Goal: Information Seeking & Learning: Find specific page/section

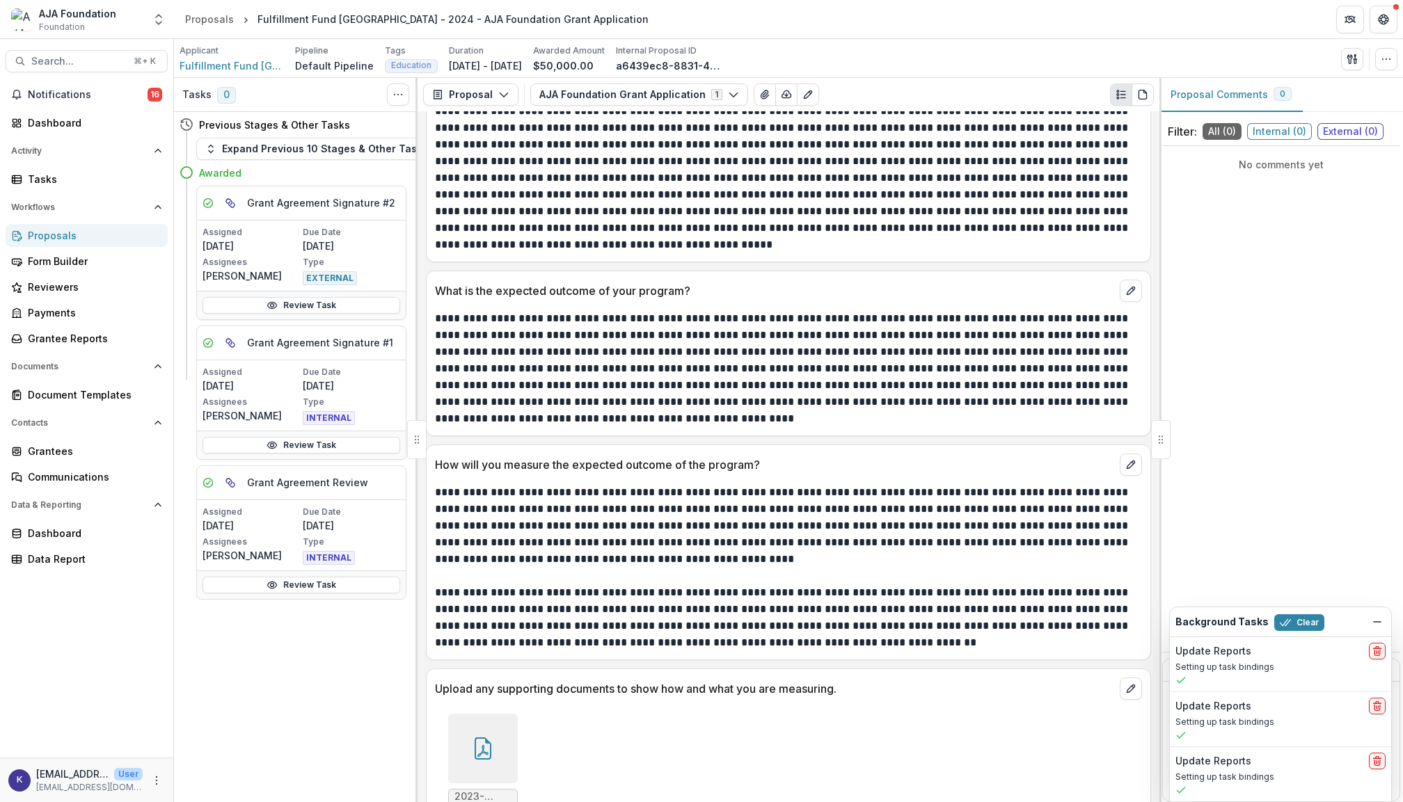
scroll to position [3110, 0]
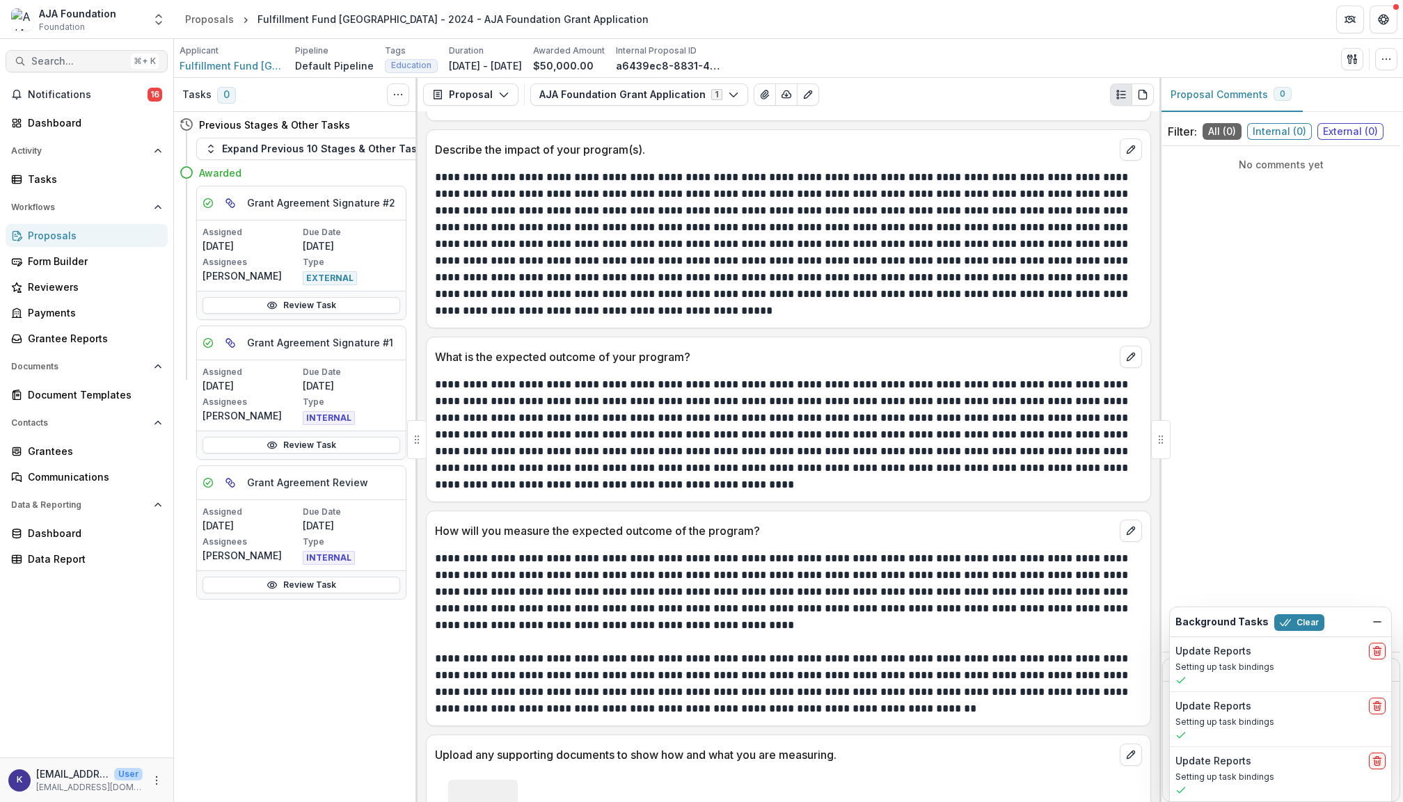
click at [96, 53] on button "Search... ⌘ + K" at bounding box center [87, 61] width 162 height 22
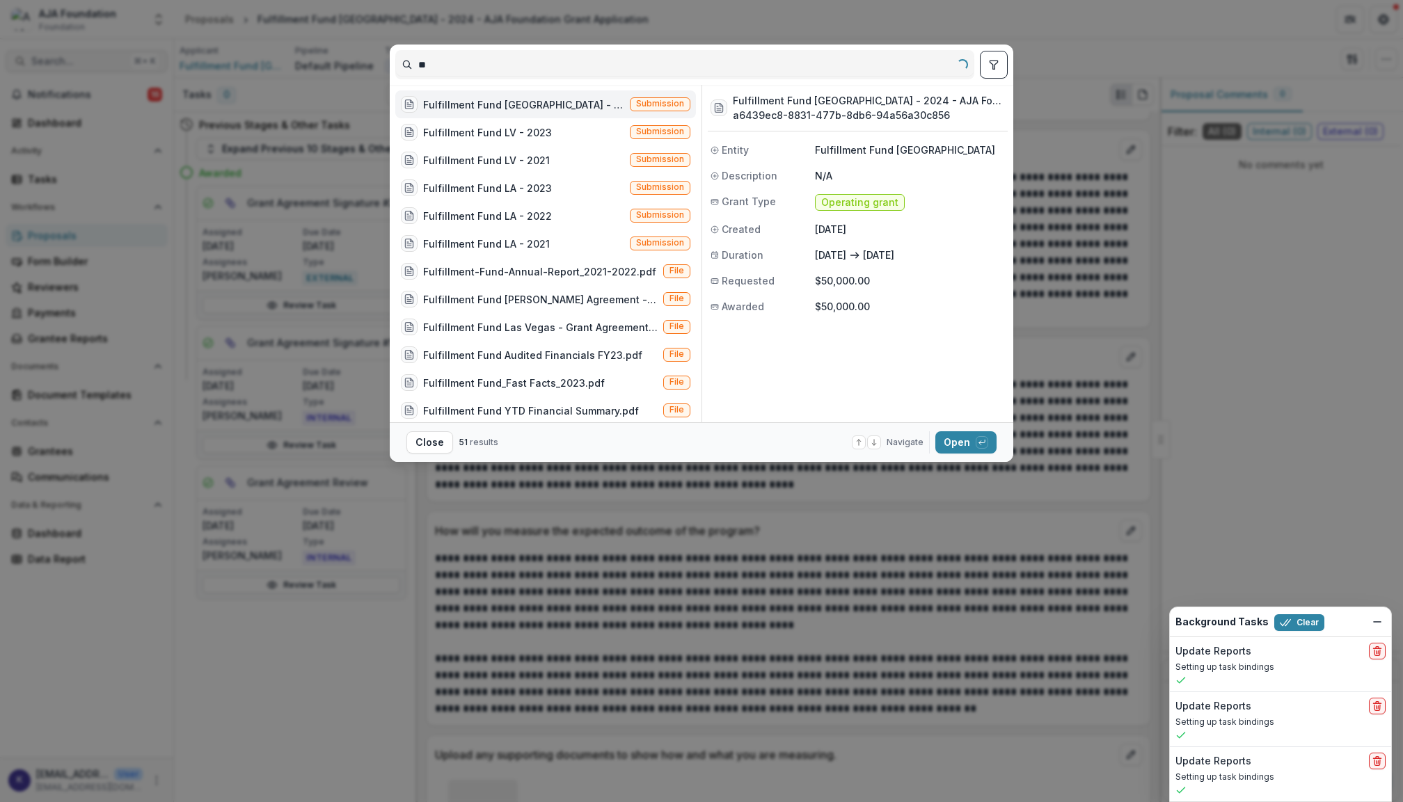
type input "*"
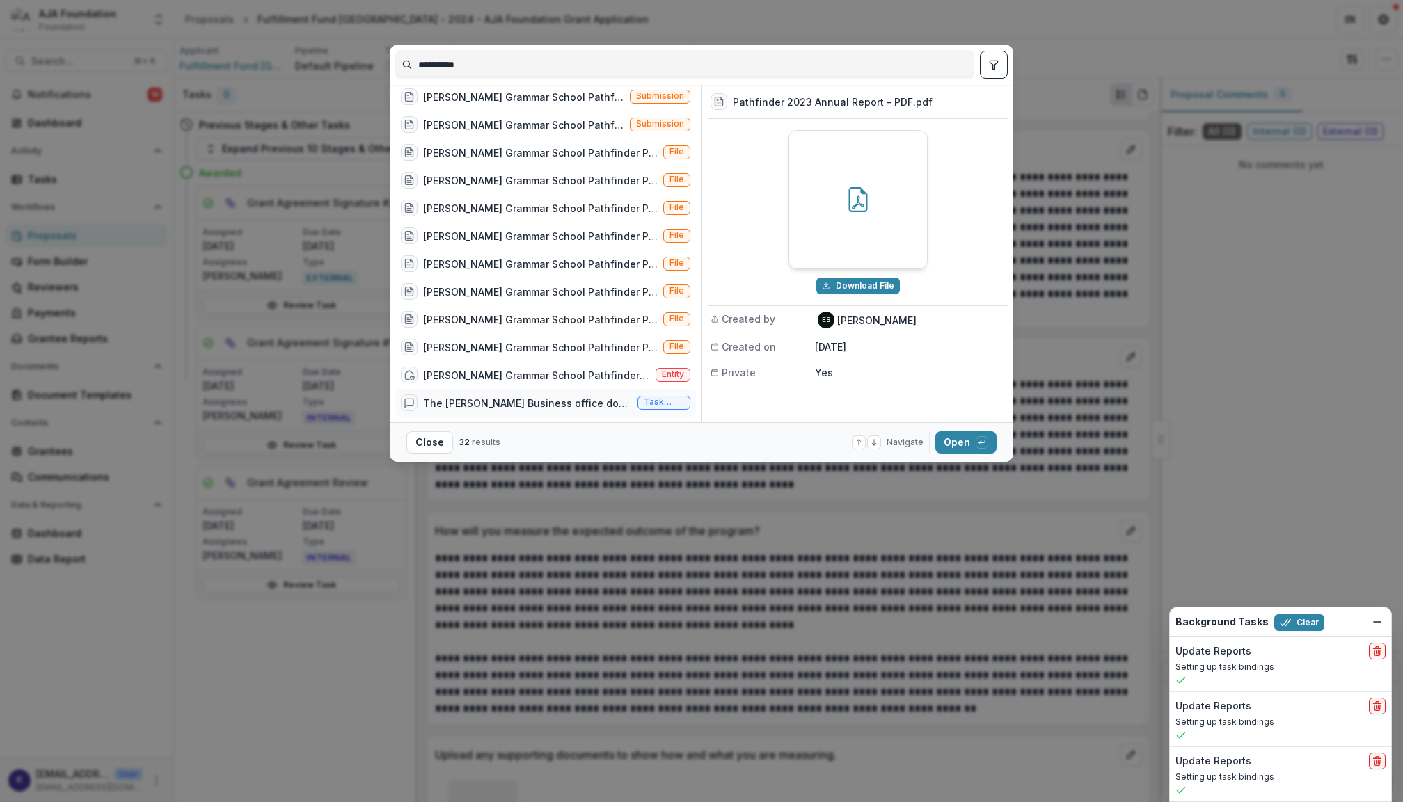
scroll to position [565, 0]
type input "**********"
click at [502, 371] on div "[PERSON_NAME] Grammar School Pathfinder Program" at bounding box center [536, 375] width 227 height 15
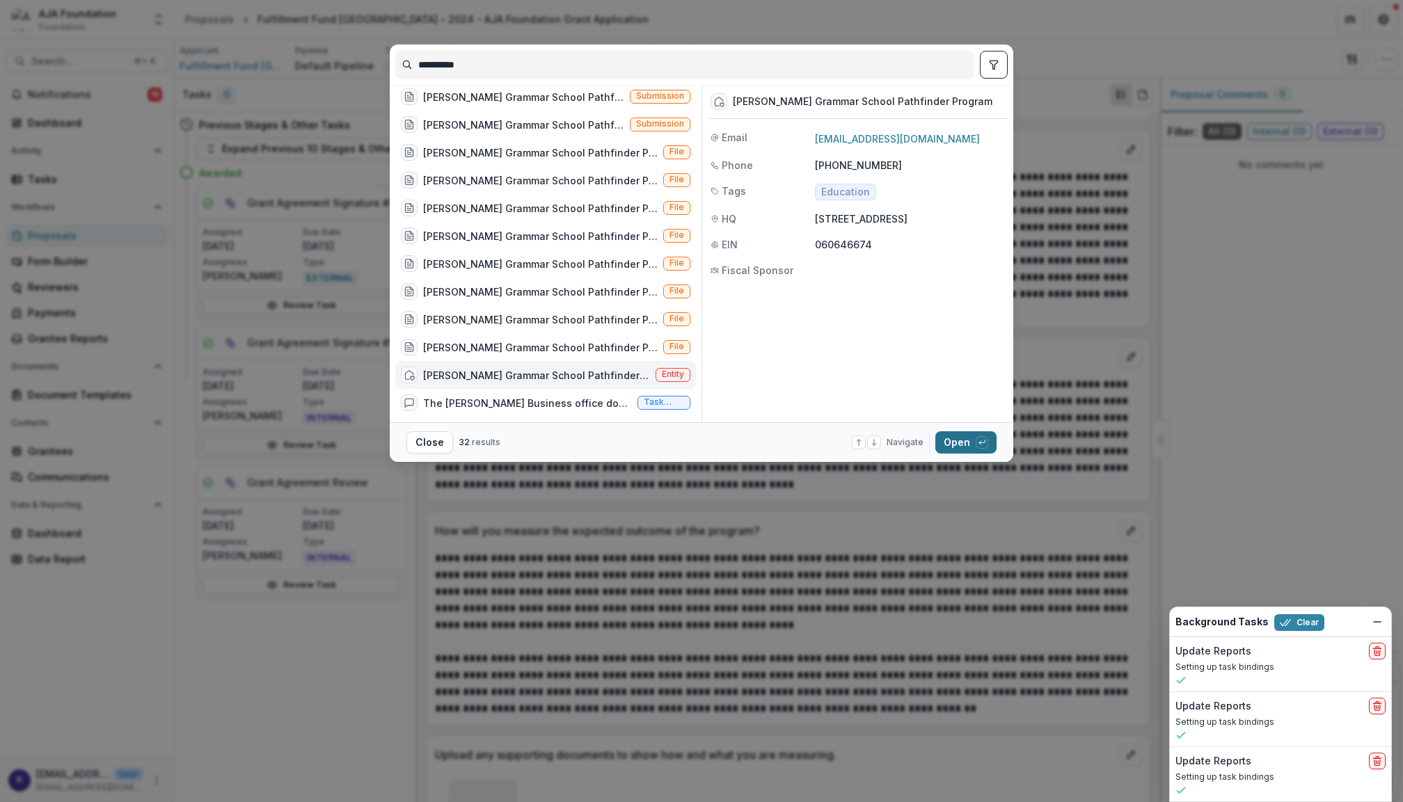
click at [959, 443] on button "Open with enter key" at bounding box center [965, 442] width 61 height 22
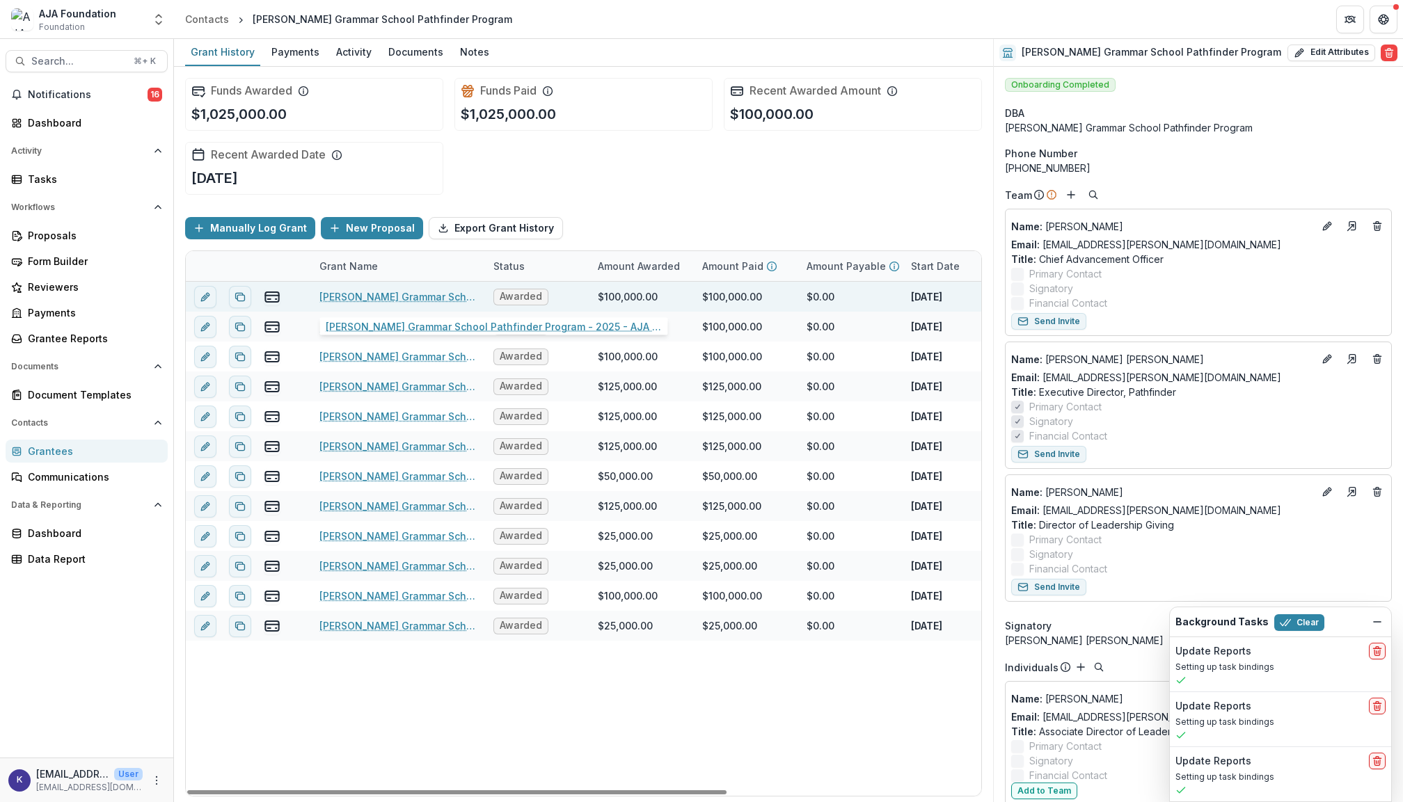
click at [423, 298] on link "[PERSON_NAME] Grammar School Pathfinder Program - 2025 - AJA Foundation Grant A…" at bounding box center [397, 296] width 157 height 15
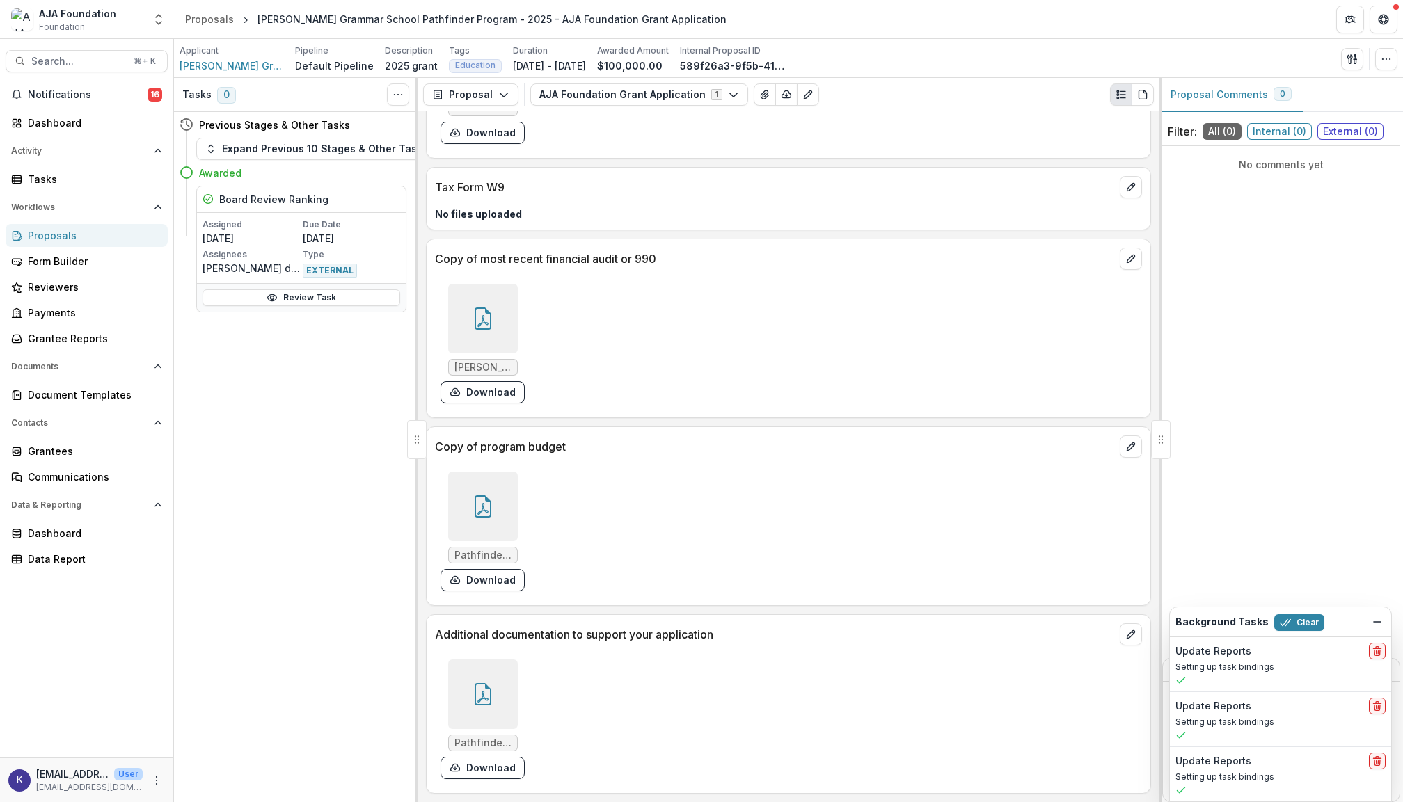
scroll to position [4325, 0]
click at [488, 672] on div at bounding box center [483, 695] width 70 height 70
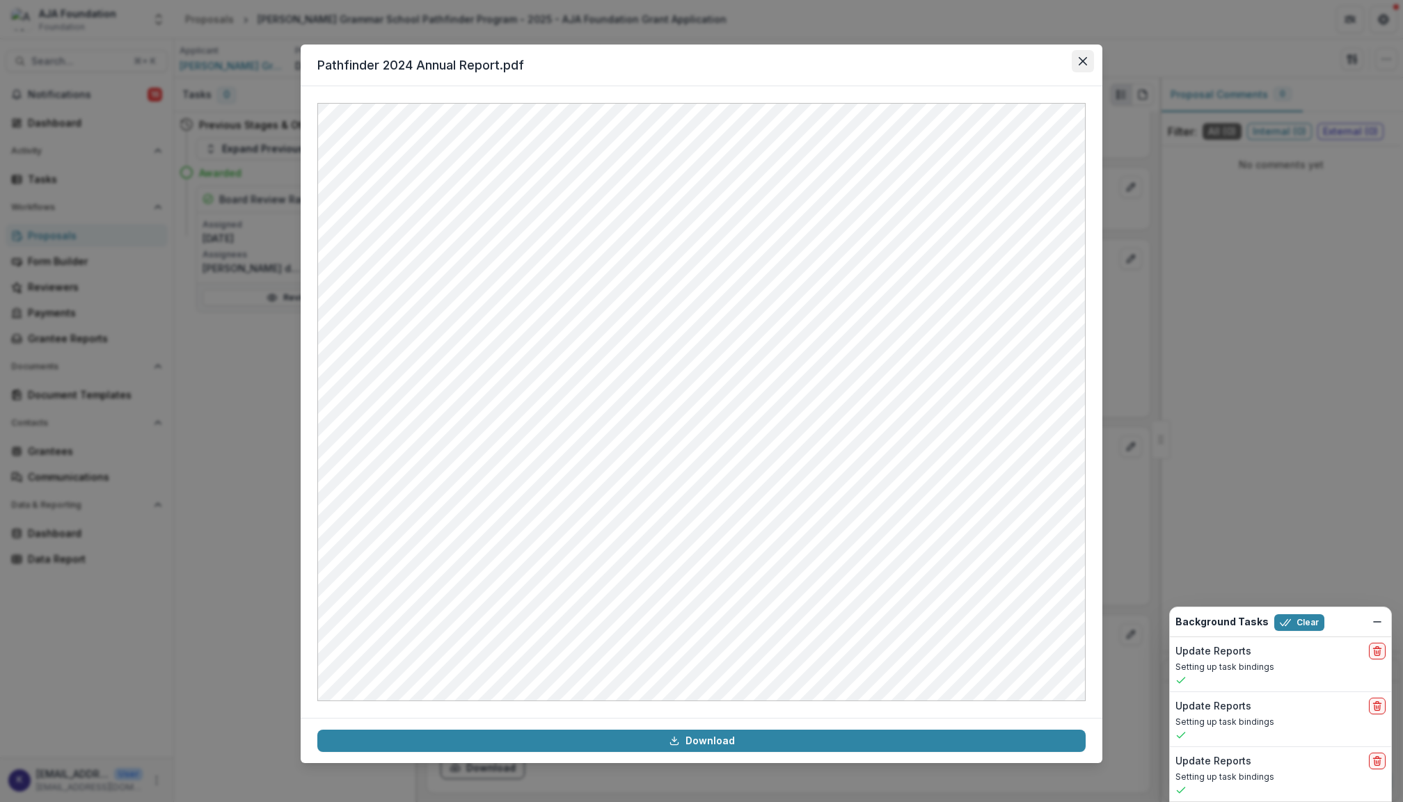
click at [1083, 57] on icon "Close" at bounding box center [1082, 61] width 8 height 8
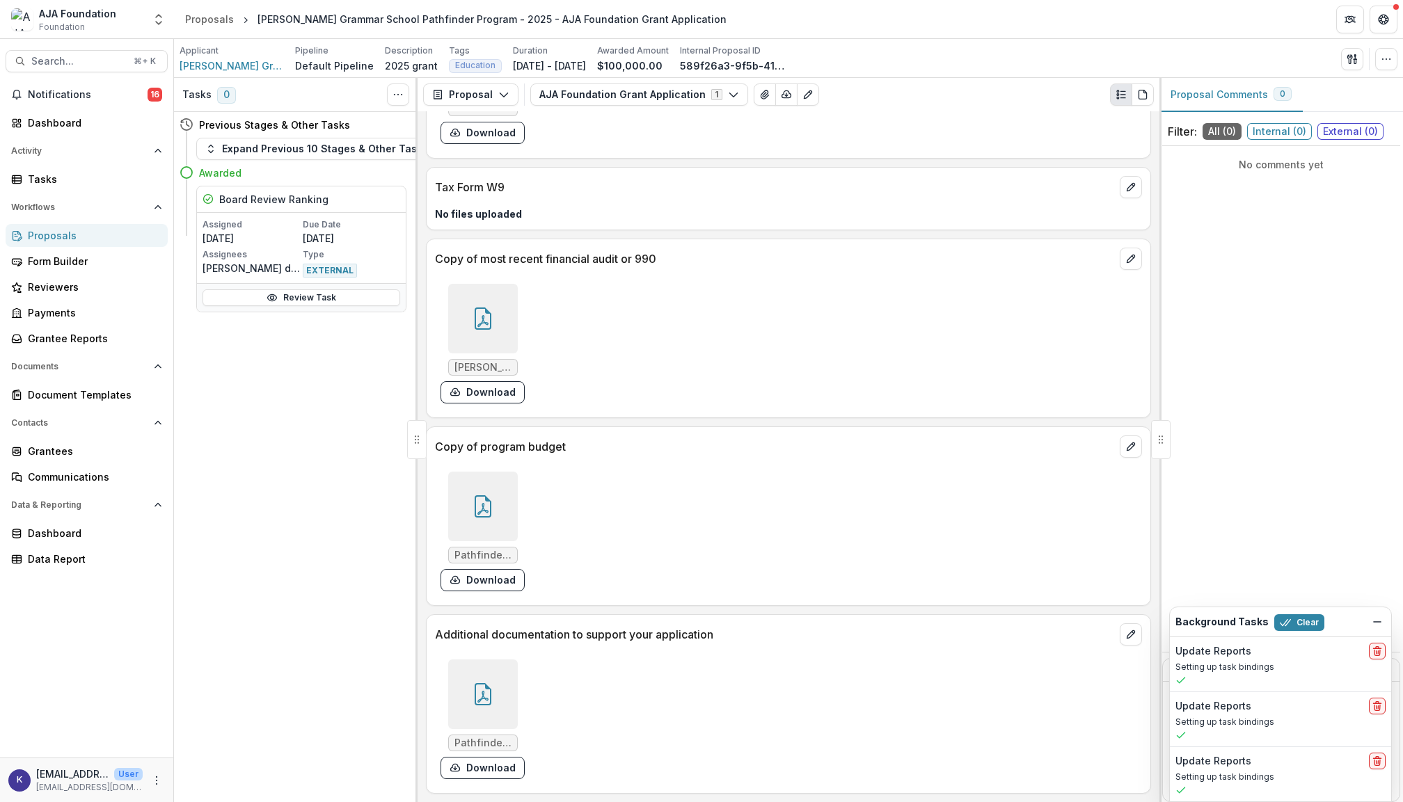
click at [495, 499] on div at bounding box center [483, 507] width 70 height 70
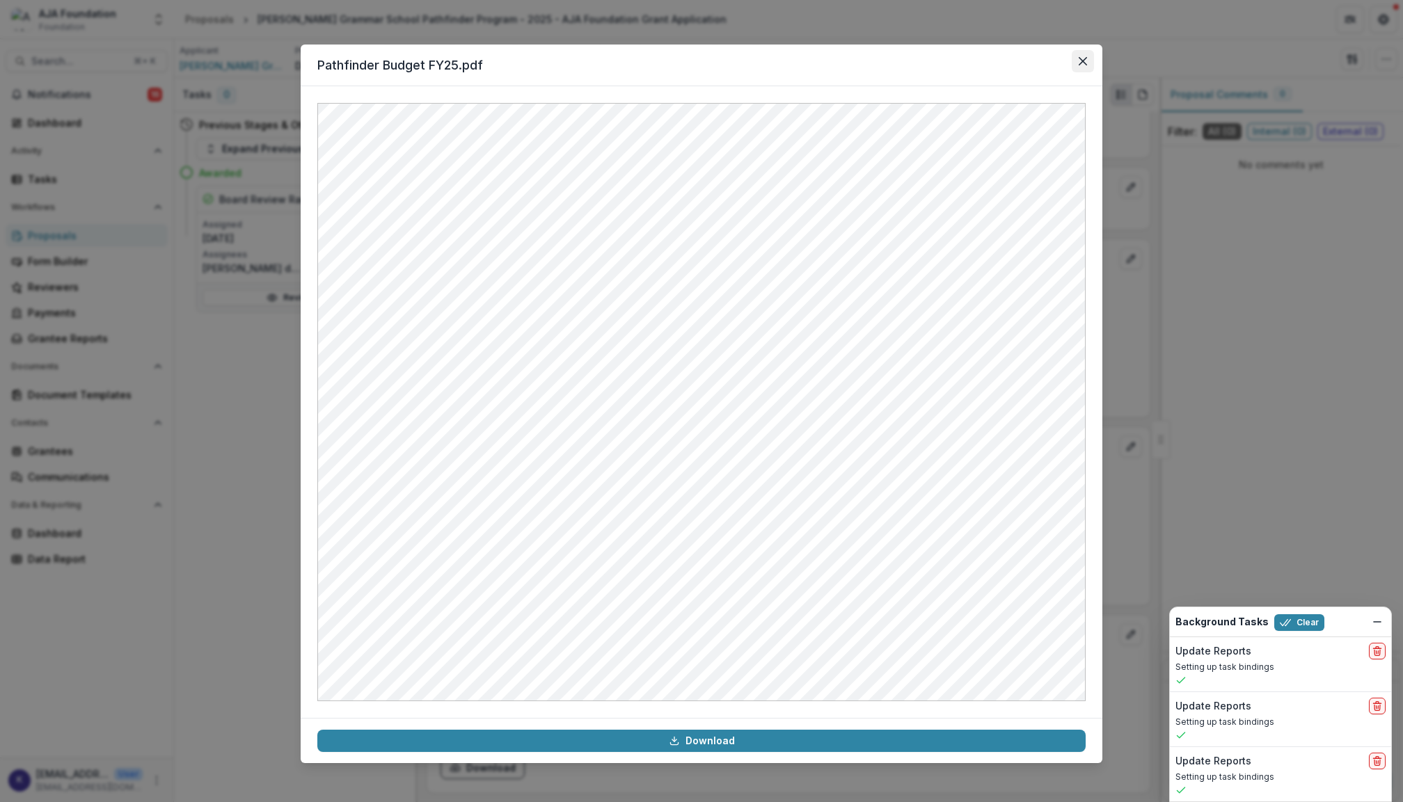
click at [1080, 67] on button "Close" at bounding box center [1082, 61] width 22 height 22
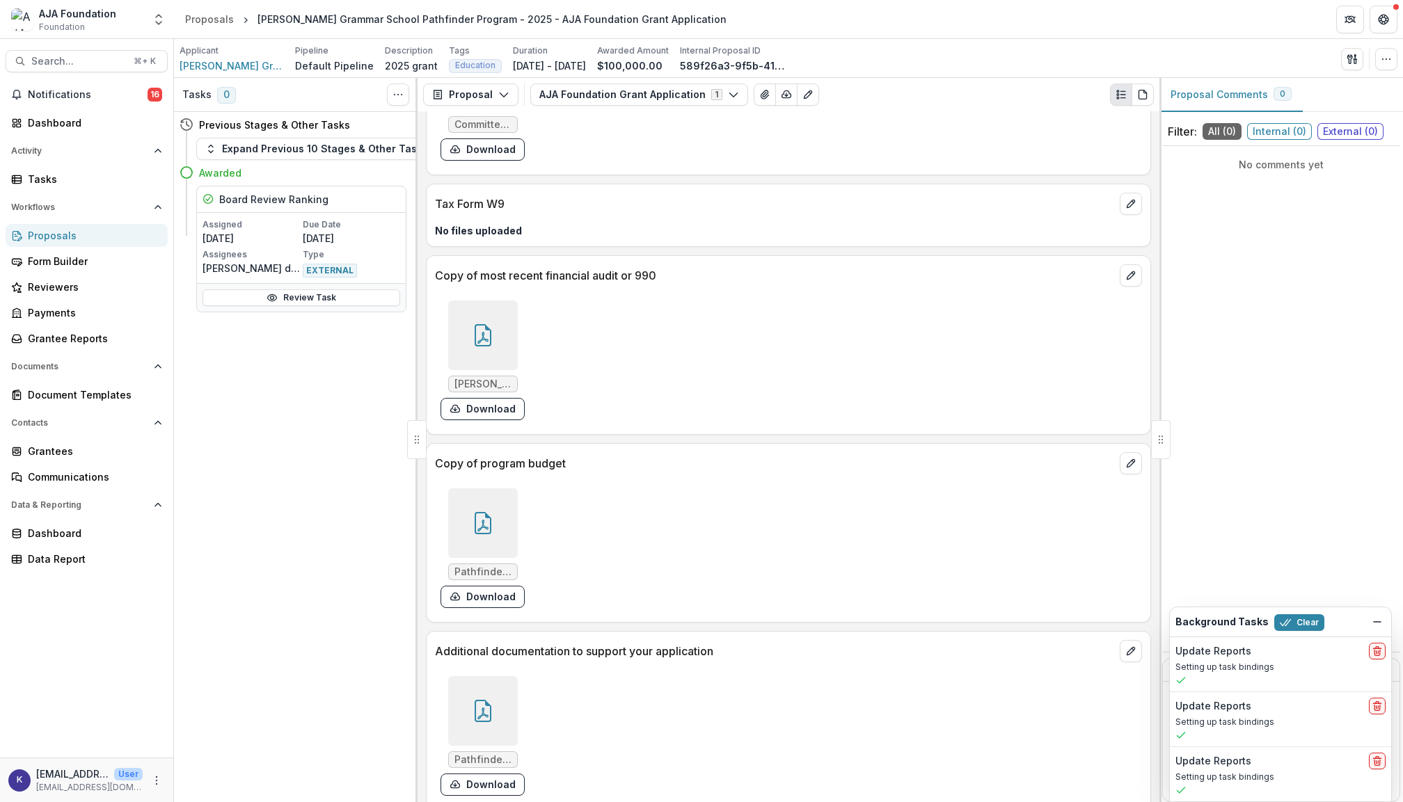
scroll to position [4262, 0]
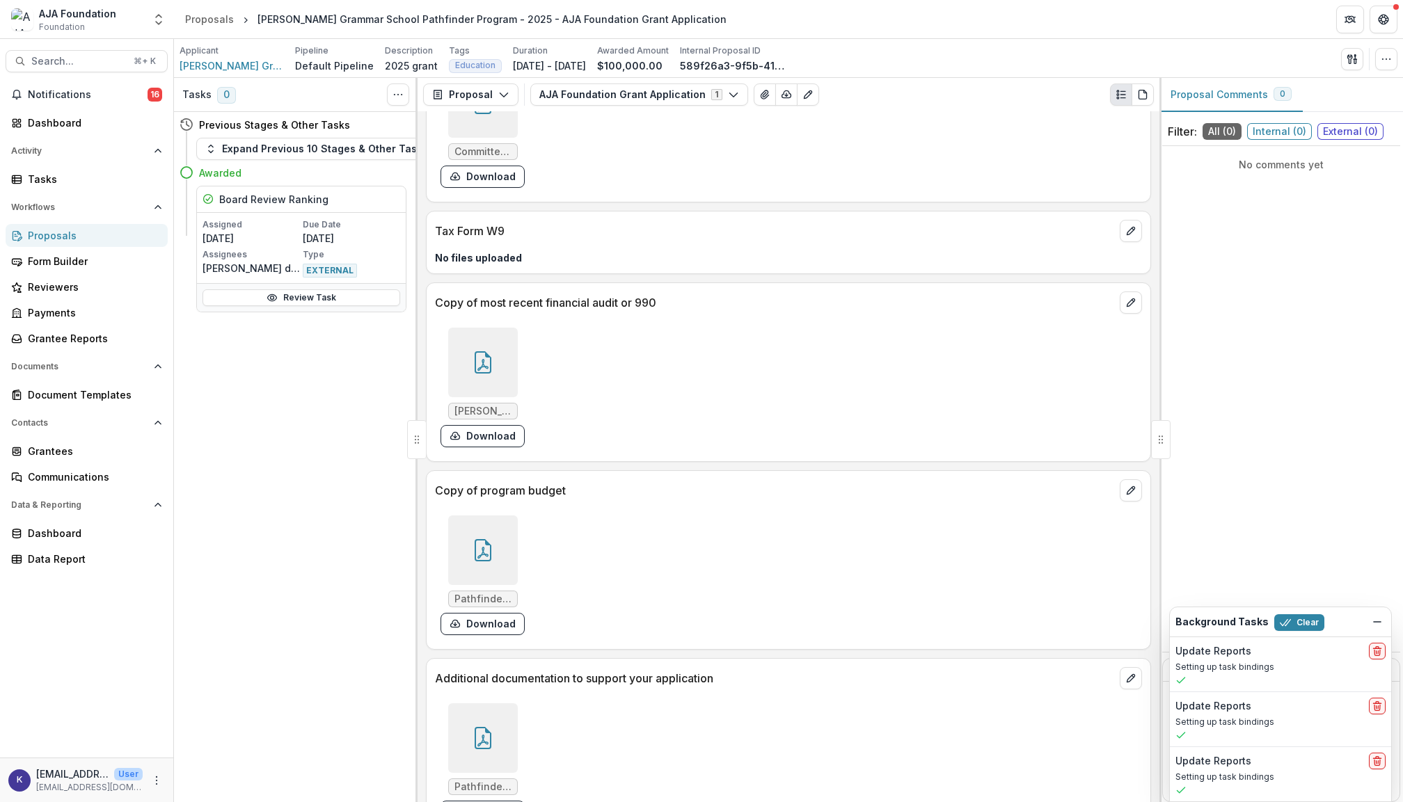
click at [476, 374] on icon at bounding box center [483, 362] width 22 height 22
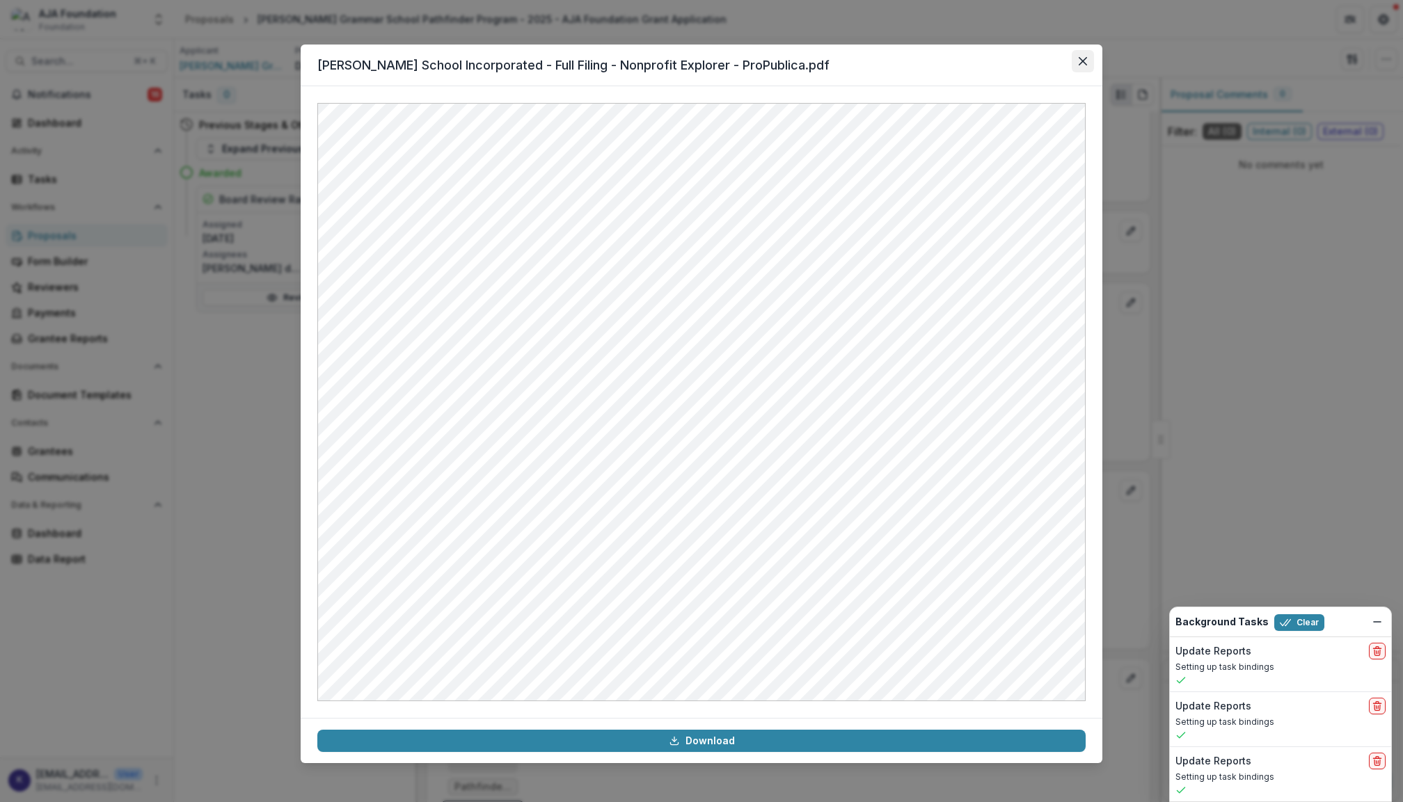
click at [1083, 54] on button "Close" at bounding box center [1082, 61] width 22 height 22
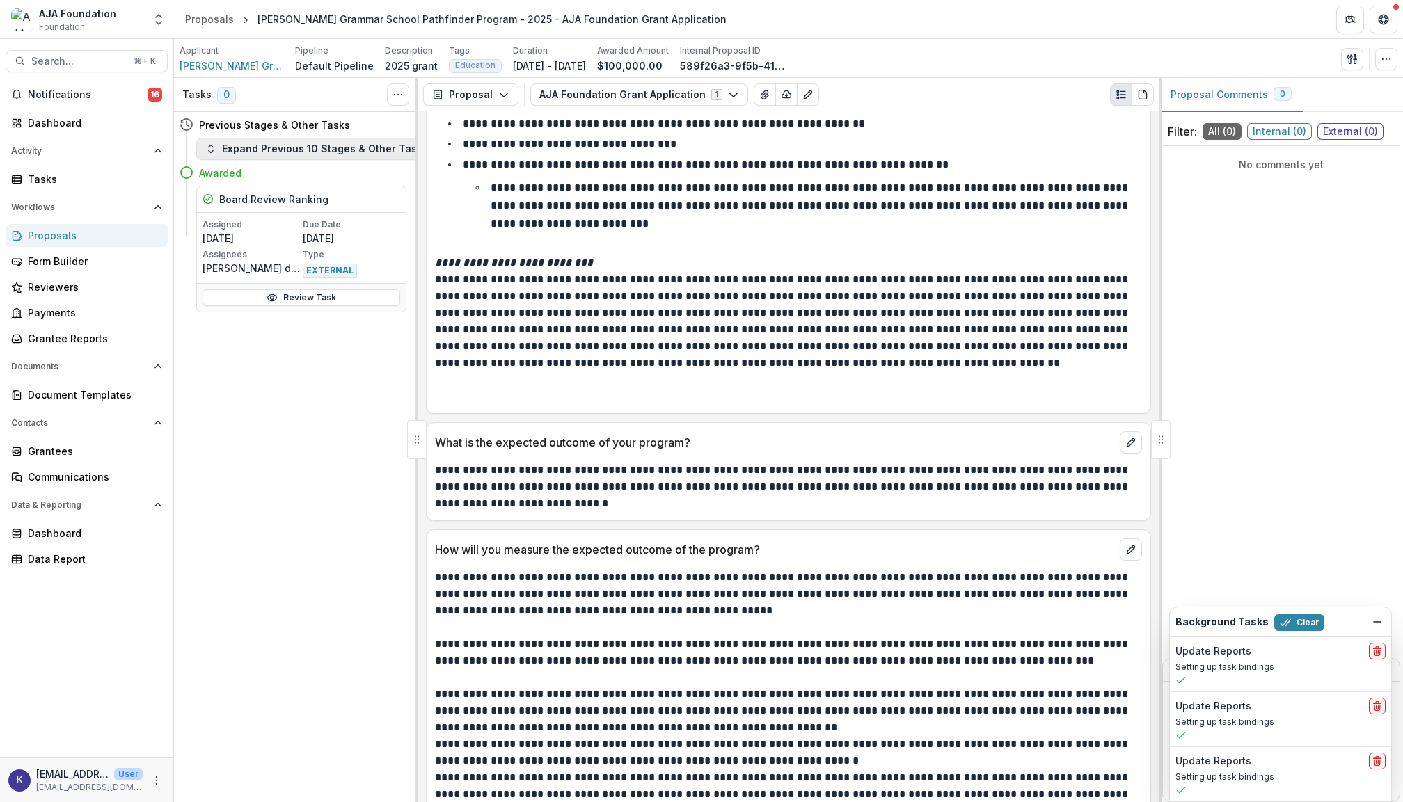
scroll to position [2297, 0]
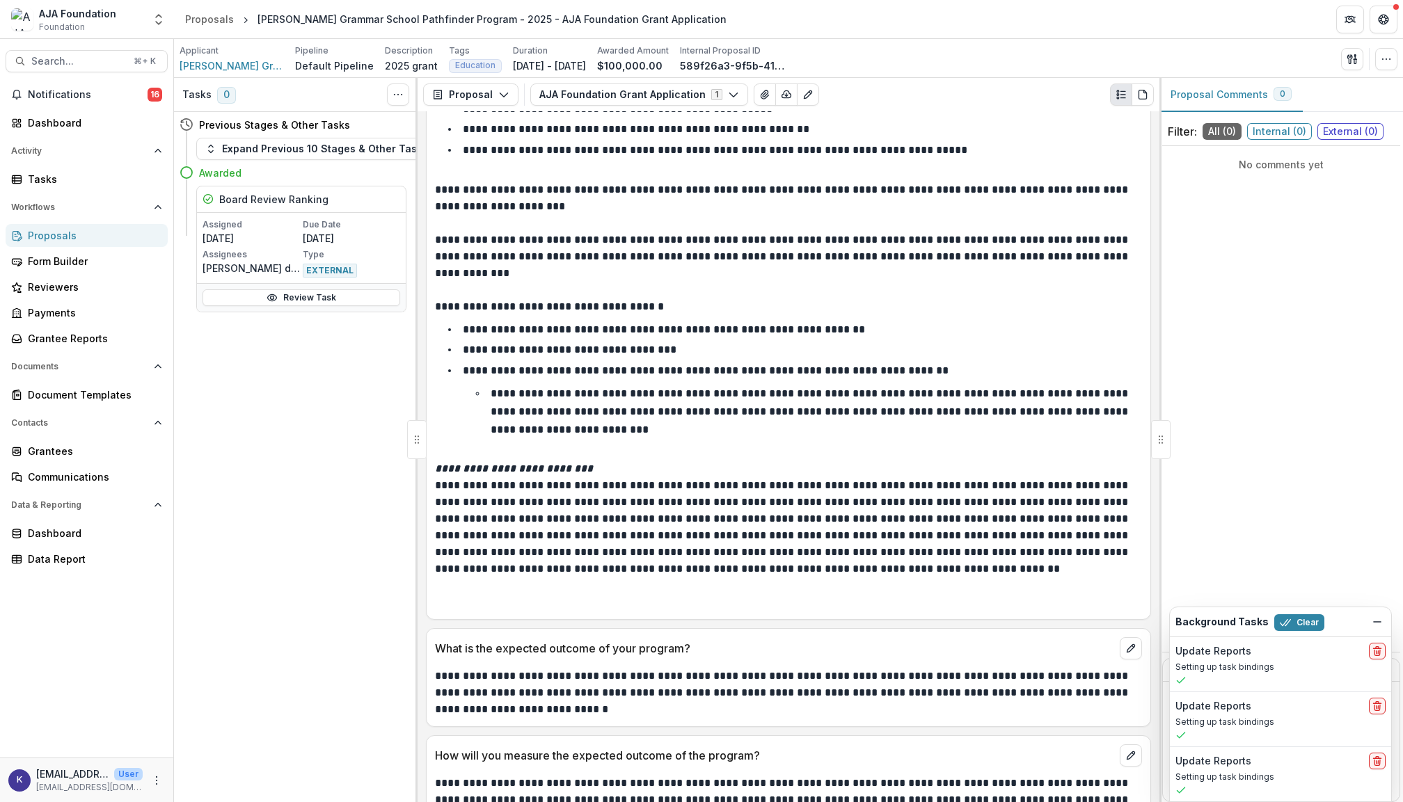
click at [56, 239] on div "Proposals" at bounding box center [92, 235] width 129 height 15
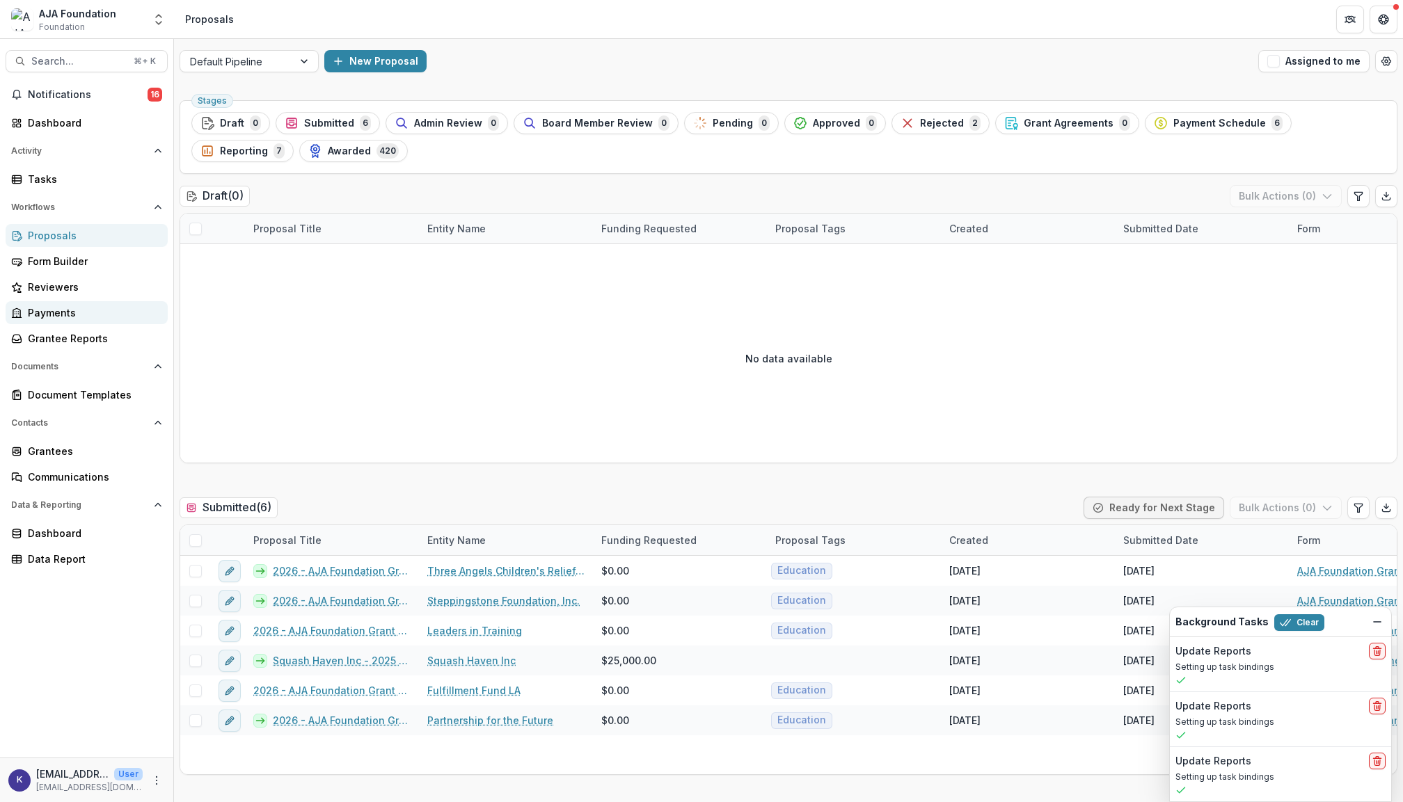
click at [62, 309] on div "Payments" at bounding box center [92, 312] width 129 height 15
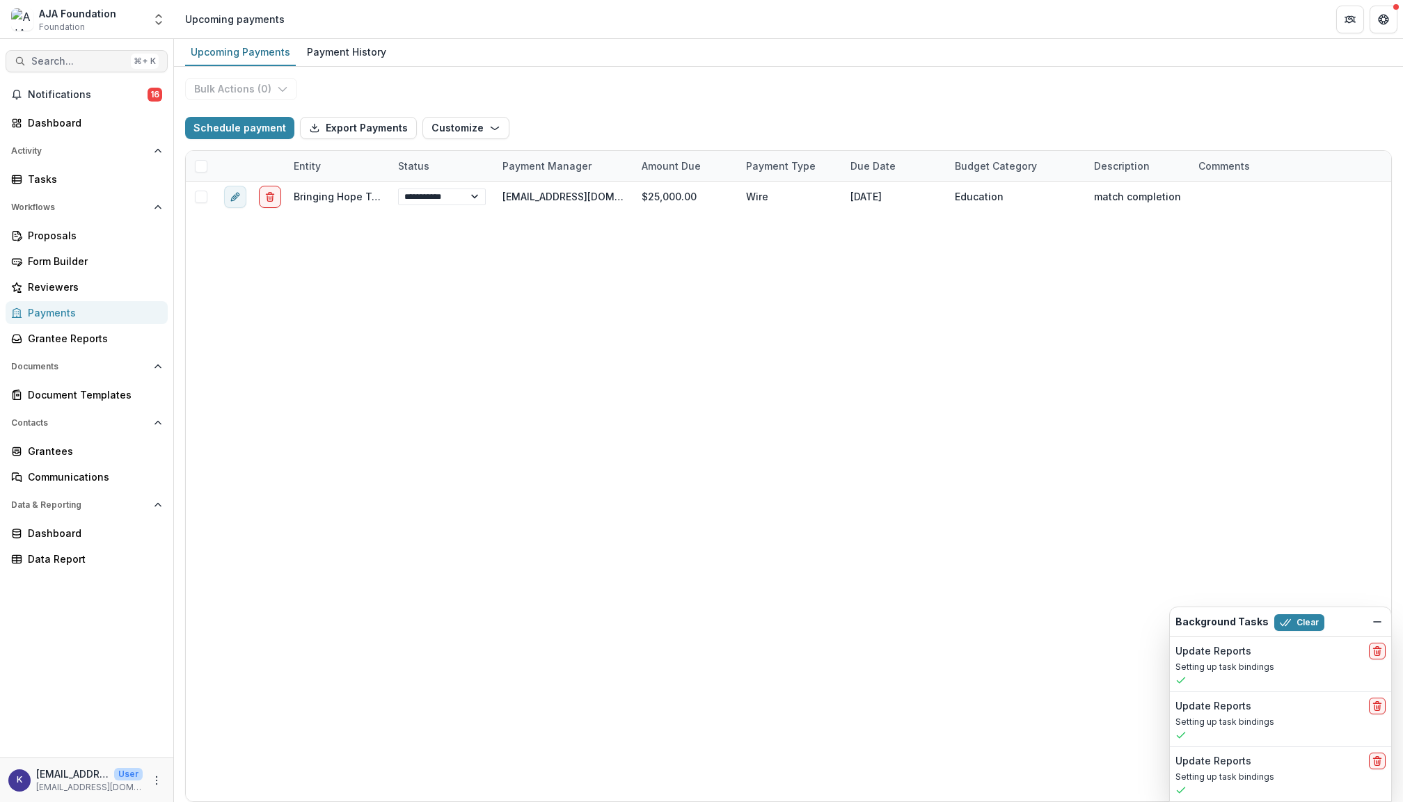
click at [78, 56] on span "Search..." at bounding box center [78, 62] width 94 height 12
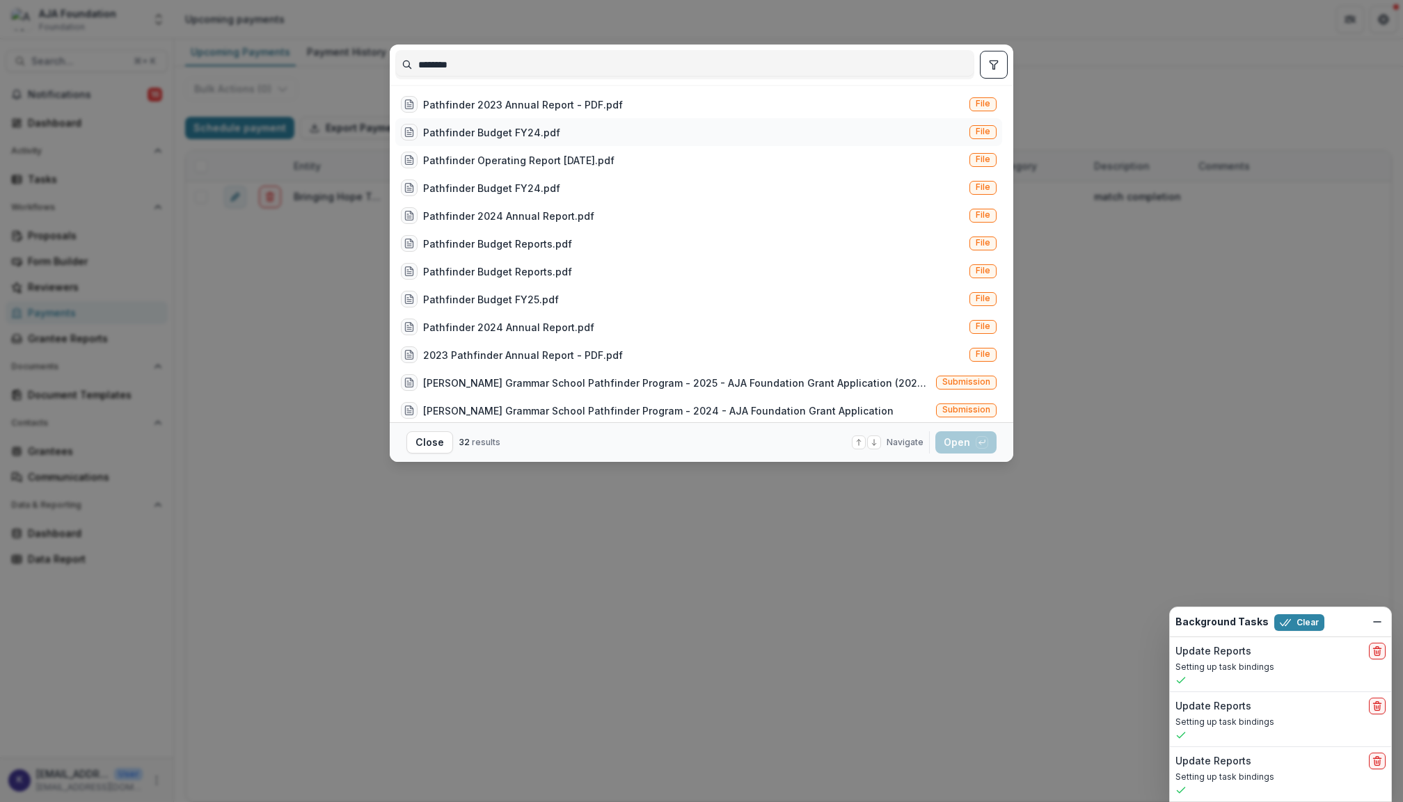
type input "********"
click at [539, 129] on div "Pathfinder Budget FY24.pdf" at bounding box center [491, 132] width 137 height 15
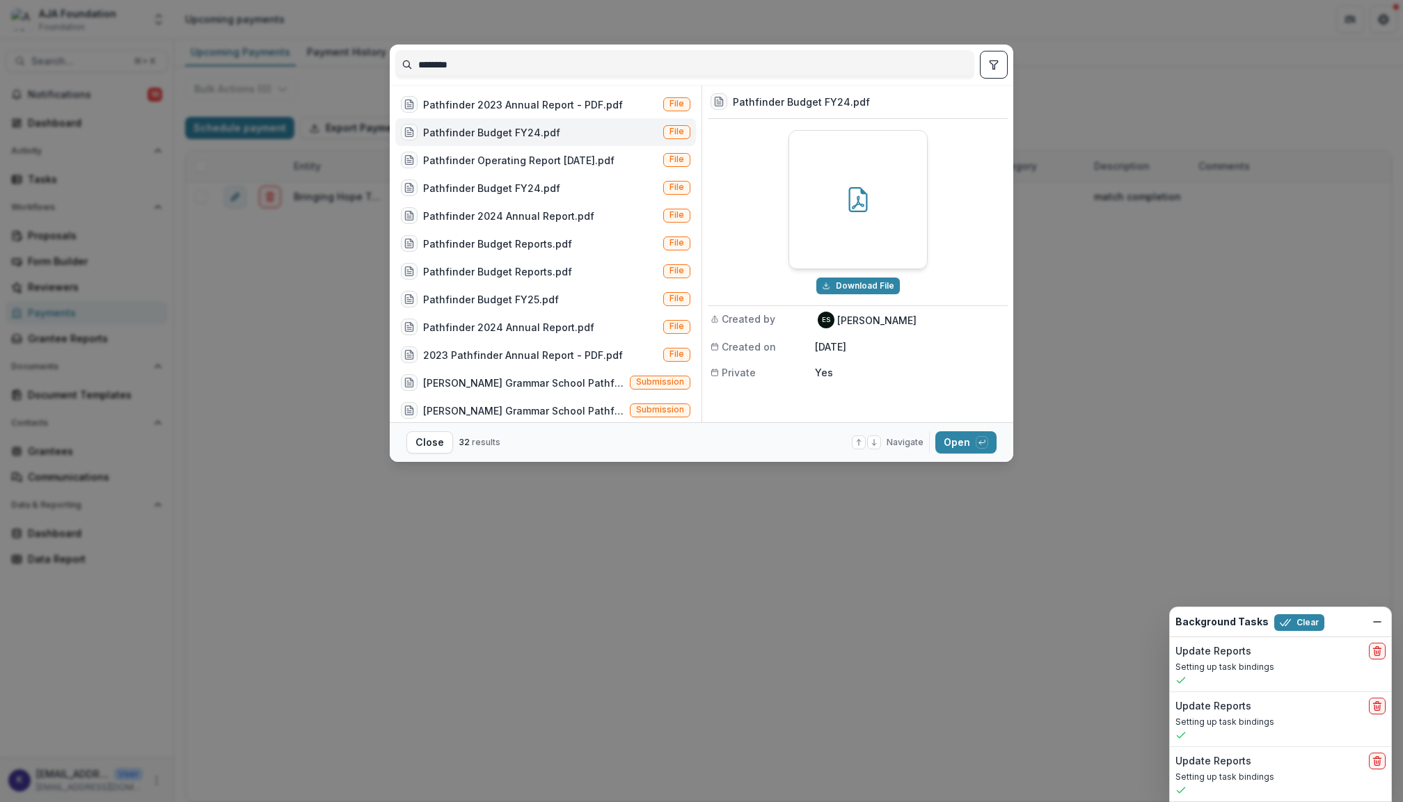
click at [863, 224] on div at bounding box center [858, 200] width 138 height 138
click at [573, 190] on div "Pathfinder Budget FY24.pdf File" at bounding box center [545, 188] width 301 height 28
click at [555, 136] on div "Pathfinder Budget FY24.pdf File" at bounding box center [545, 132] width 301 height 28
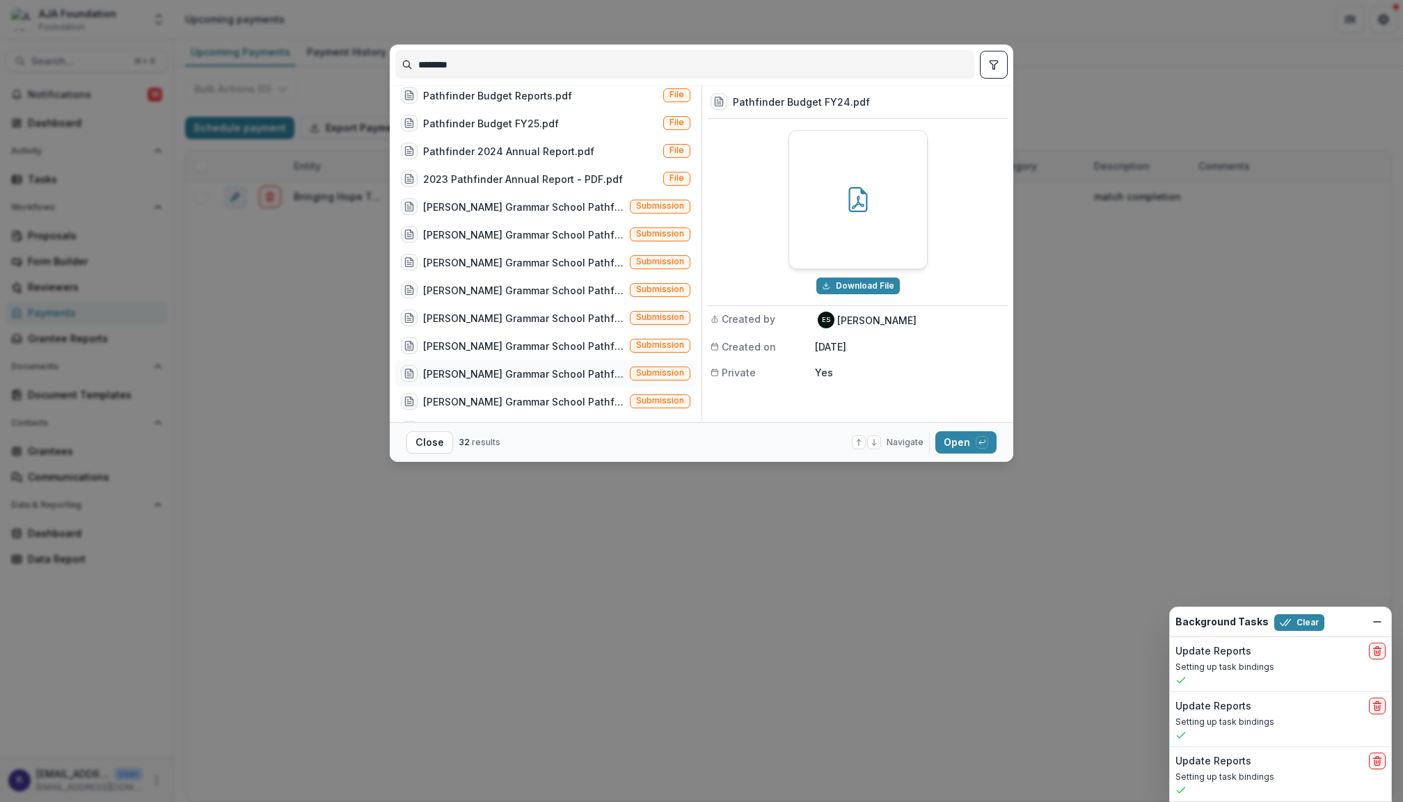
scroll to position [190, 0]
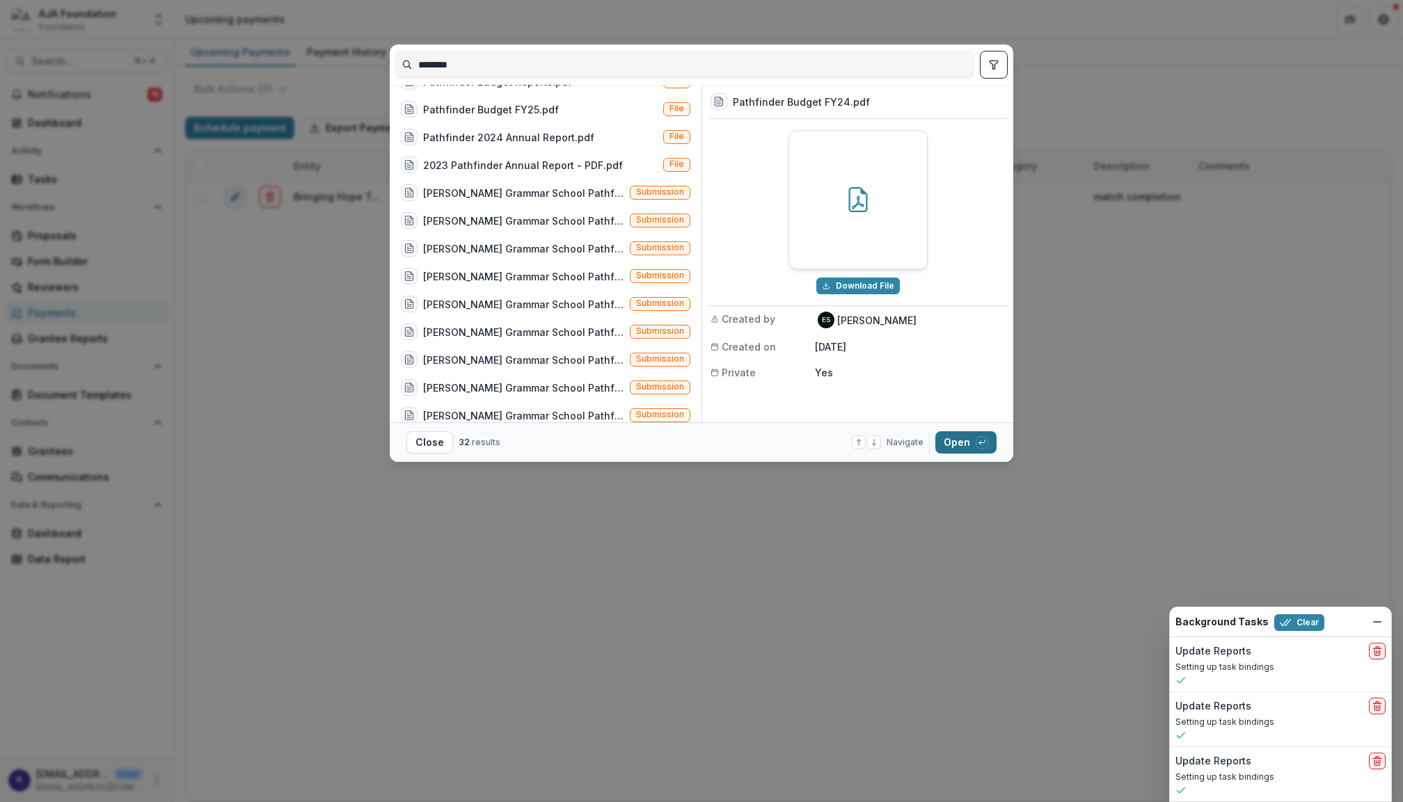
click at [957, 448] on button "Open with enter key" at bounding box center [965, 442] width 61 height 22
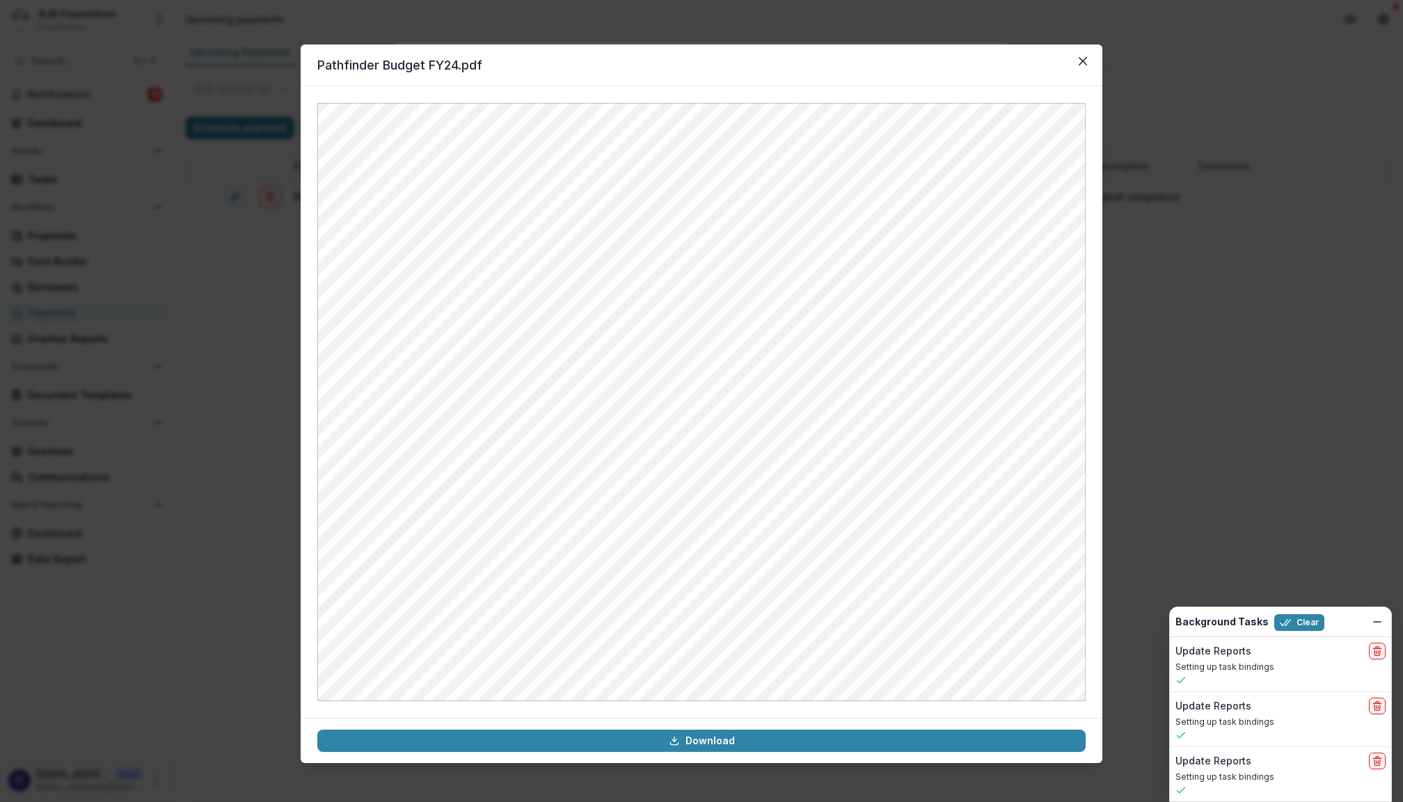
click at [706, 744] on link "Download" at bounding box center [701, 741] width 768 height 22
click at [1085, 61] on icon "Close" at bounding box center [1082, 61] width 8 height 8
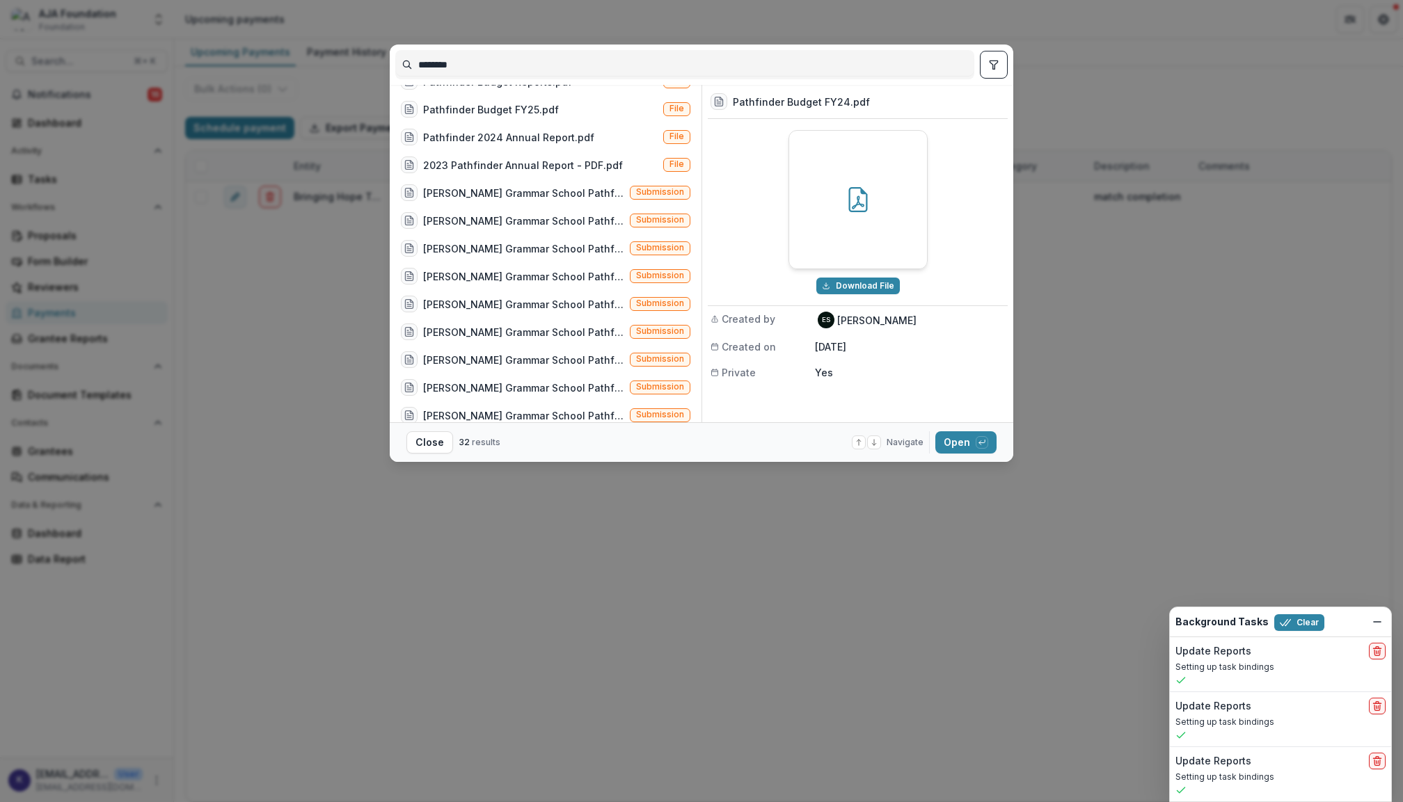
click at [982, 65] on button "toggle filters" at bounding box center [994, 65] width 28 height 28
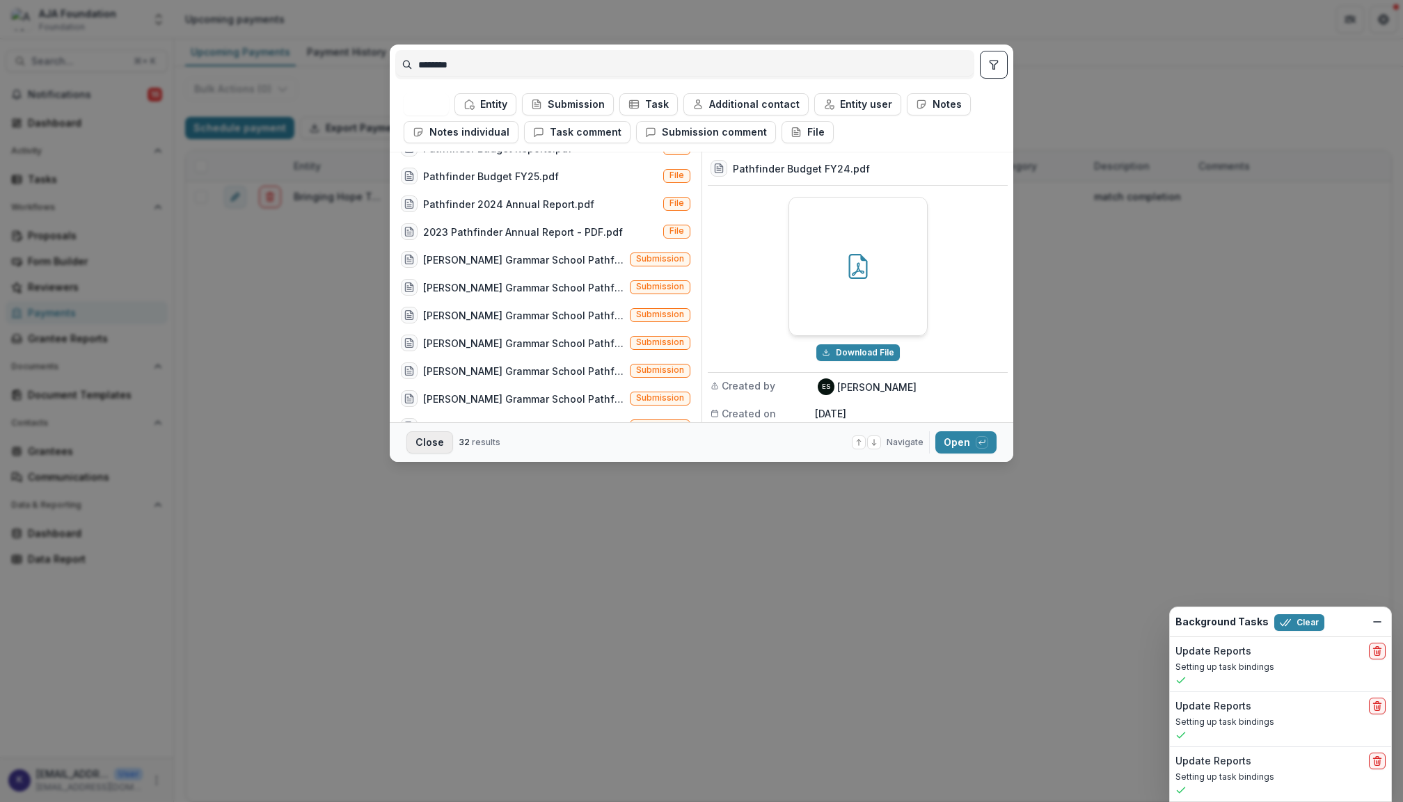
click at [437, 443] on button "Close" at bounding box center [429, 442] width 47 height 22
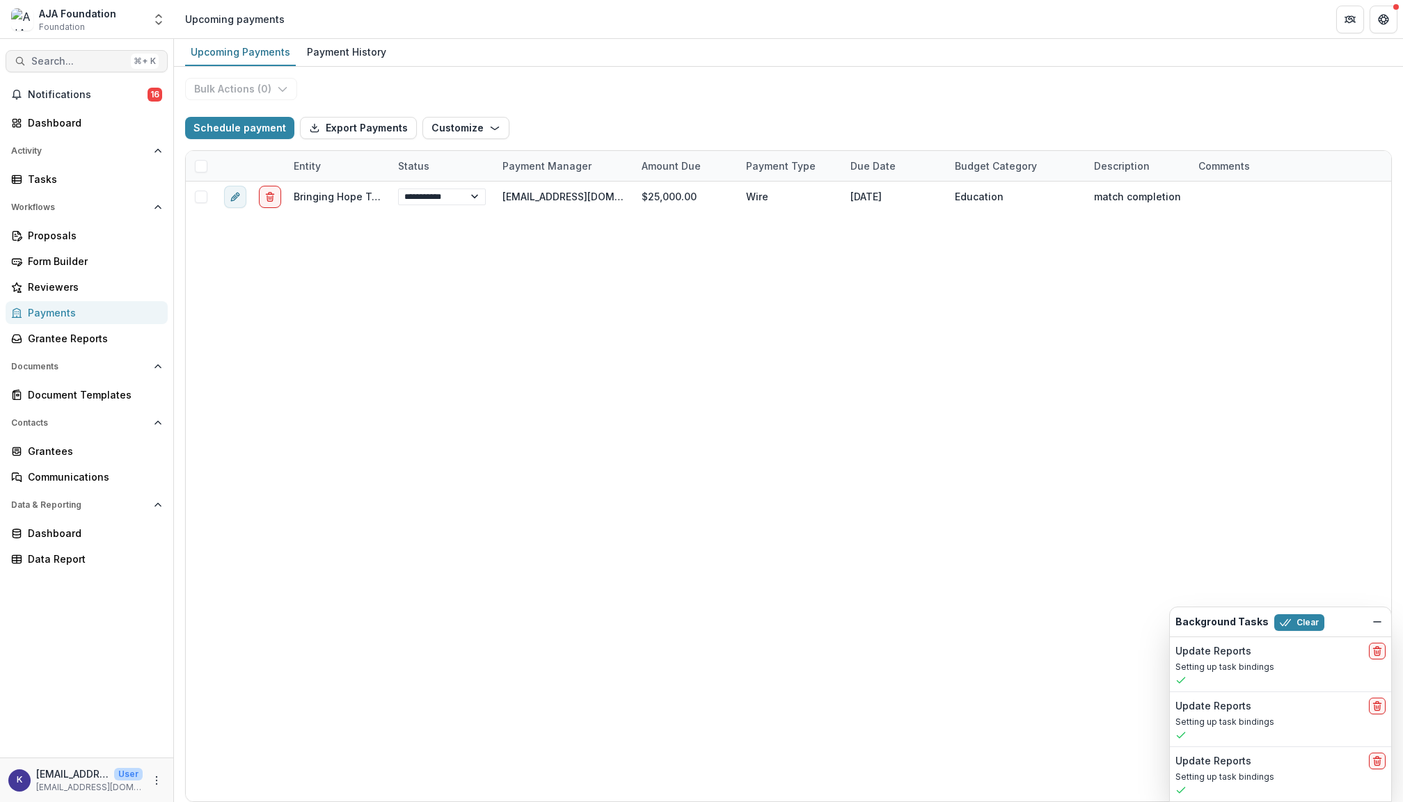
click at [57, 65] on span "Search..." at bounding box center [78, 62] width 94 height 12
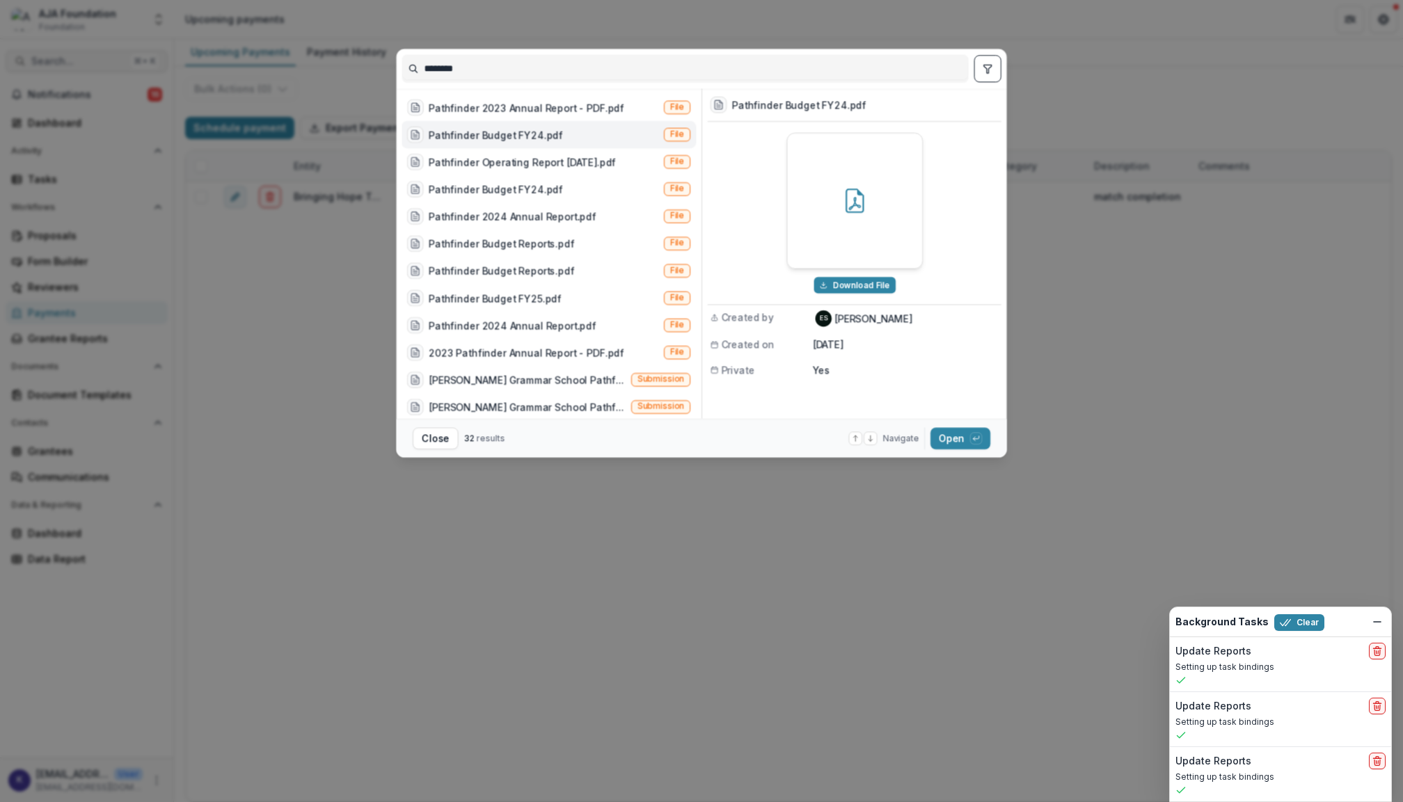
scroll to position [189, 0]
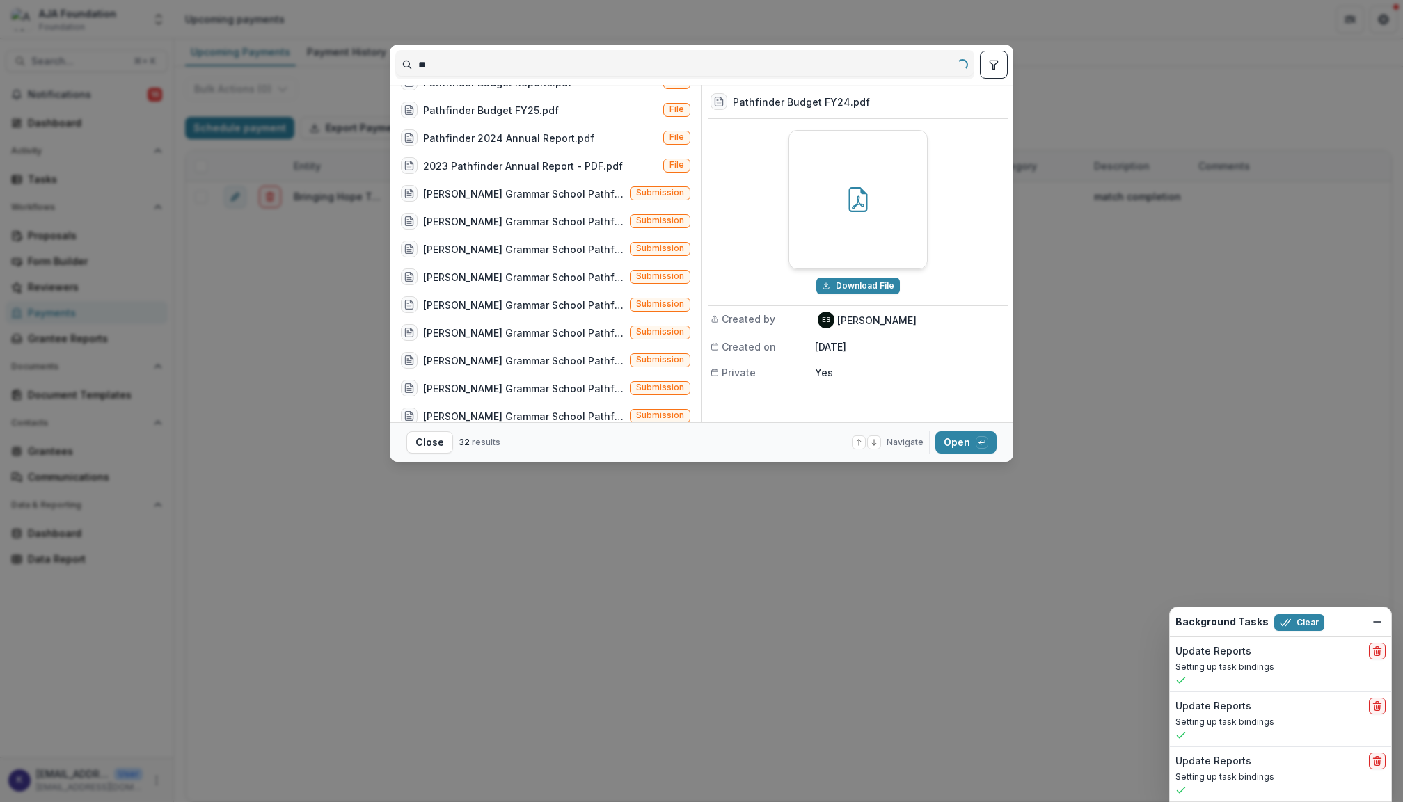
type input "*"
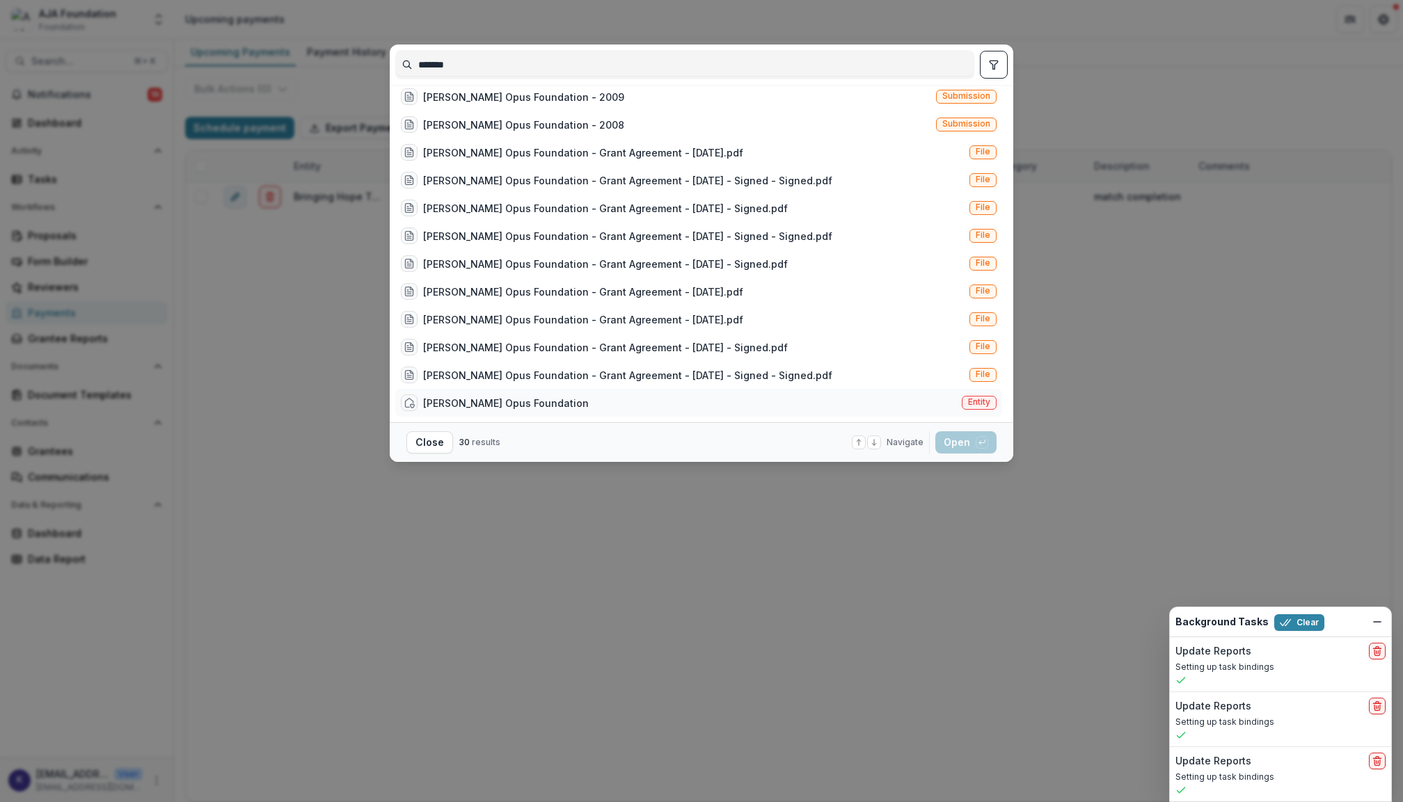
type input "*******"
click at [696, 404] on div "[PERSON_NAME] Opus Foundation Entity" at bounding box center [698, 403] width 607 height 28
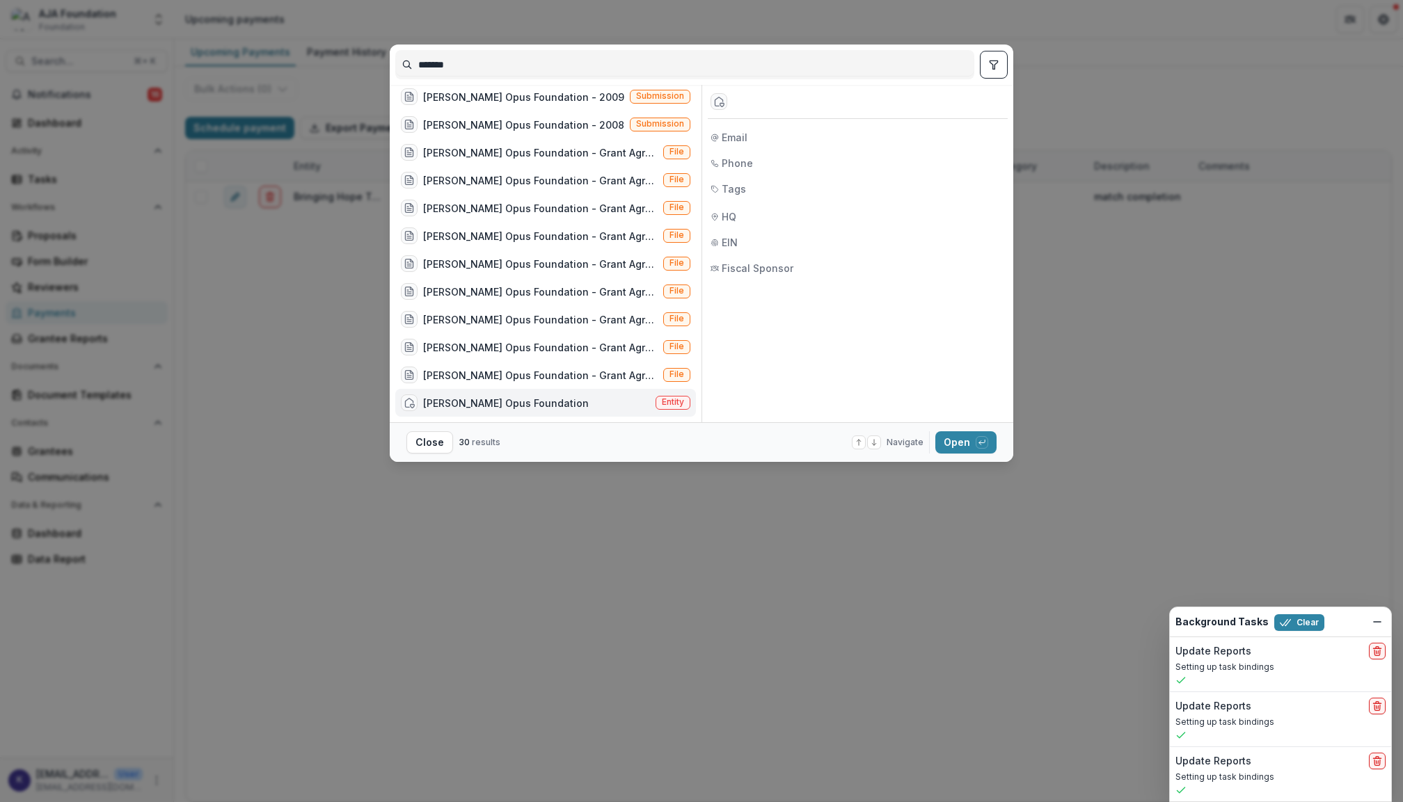
scroll to position [498, 0]
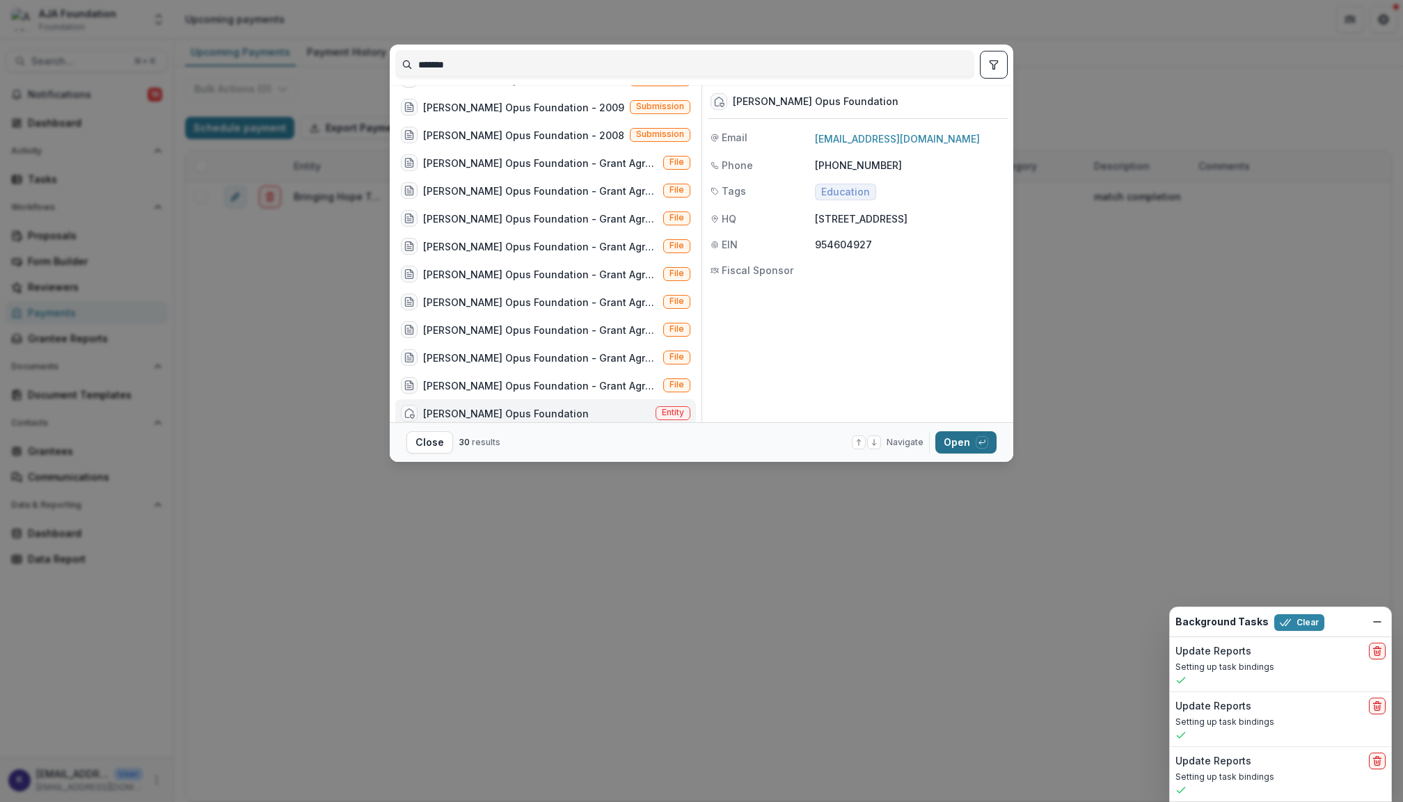
click at [966, 441] on button "Open with enter key" at bounding box center [965, 442] width 61 height 22
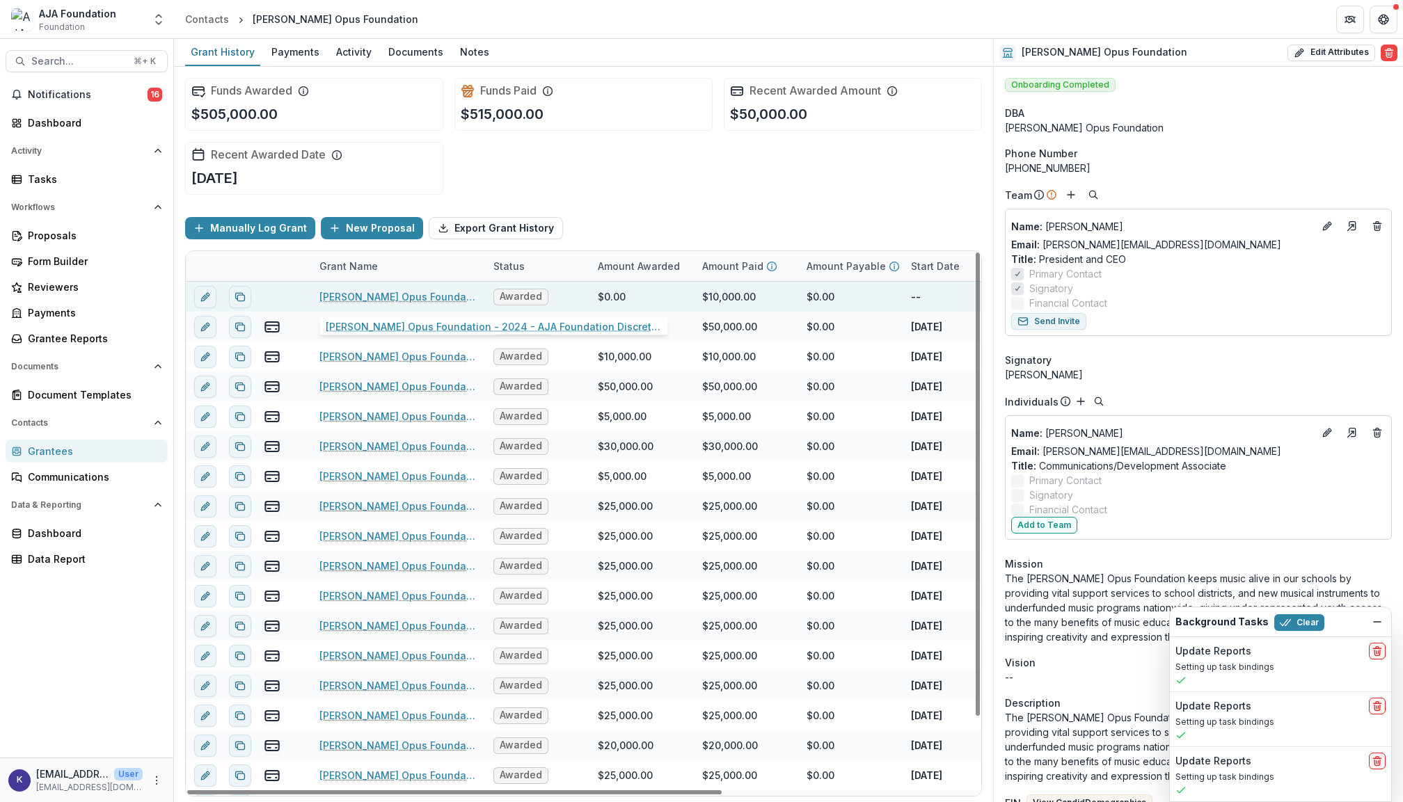
click at [435, 292] on link "[PERSON_NAME] Opus Foundation - 2024 - AJA Foundation Discretionary Payment Form" at bounding box center [397, 296] width 157 height 15
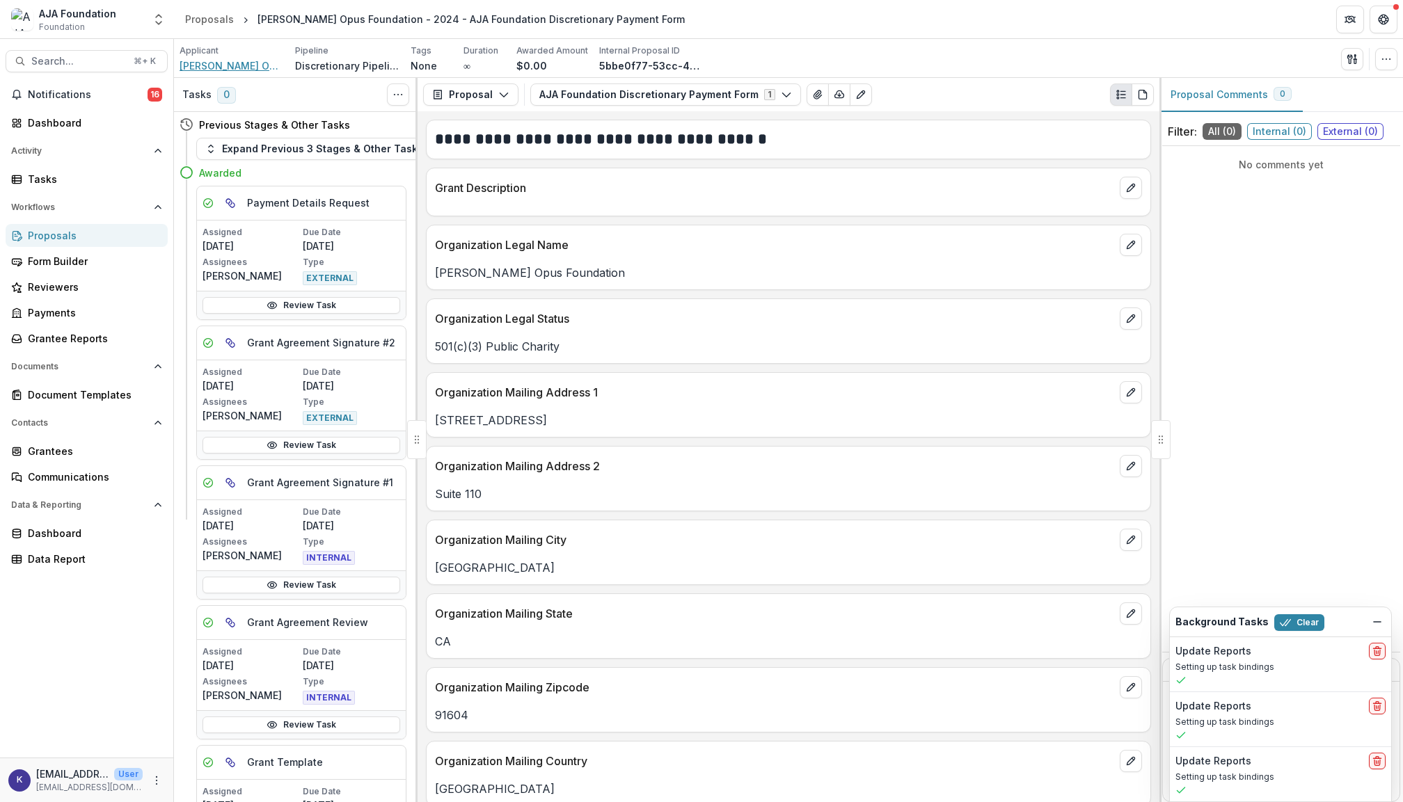
click at [228, 67] on span "[PERSON_NAME] Opus Foundation" at bounding box center [232, 65] width 104 height 15
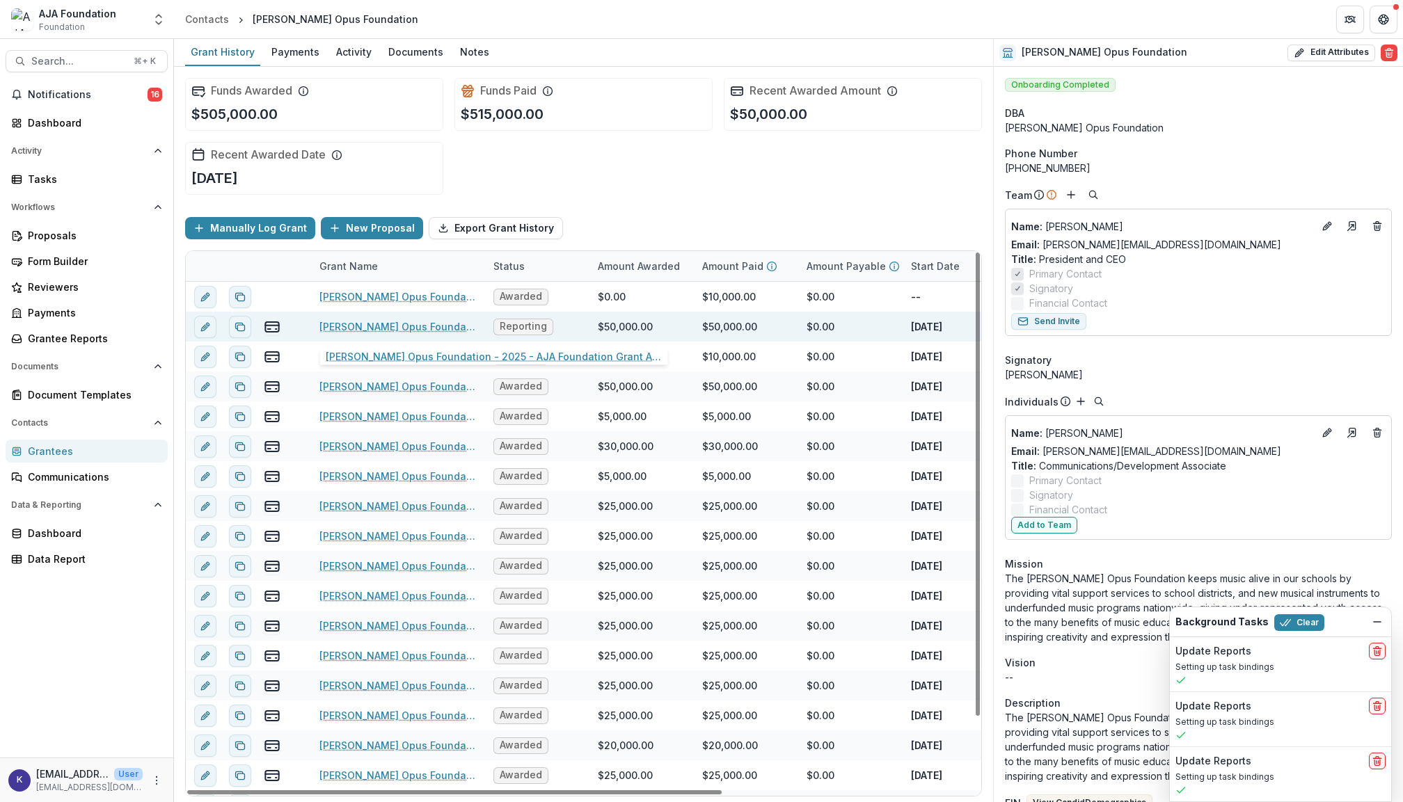
click at [417, 329] on link "[PERSON_NAME] Opus Foundation - 2025 - AJA Foundation Grant Application" at bounding box center [397, 326] width 157 height 15
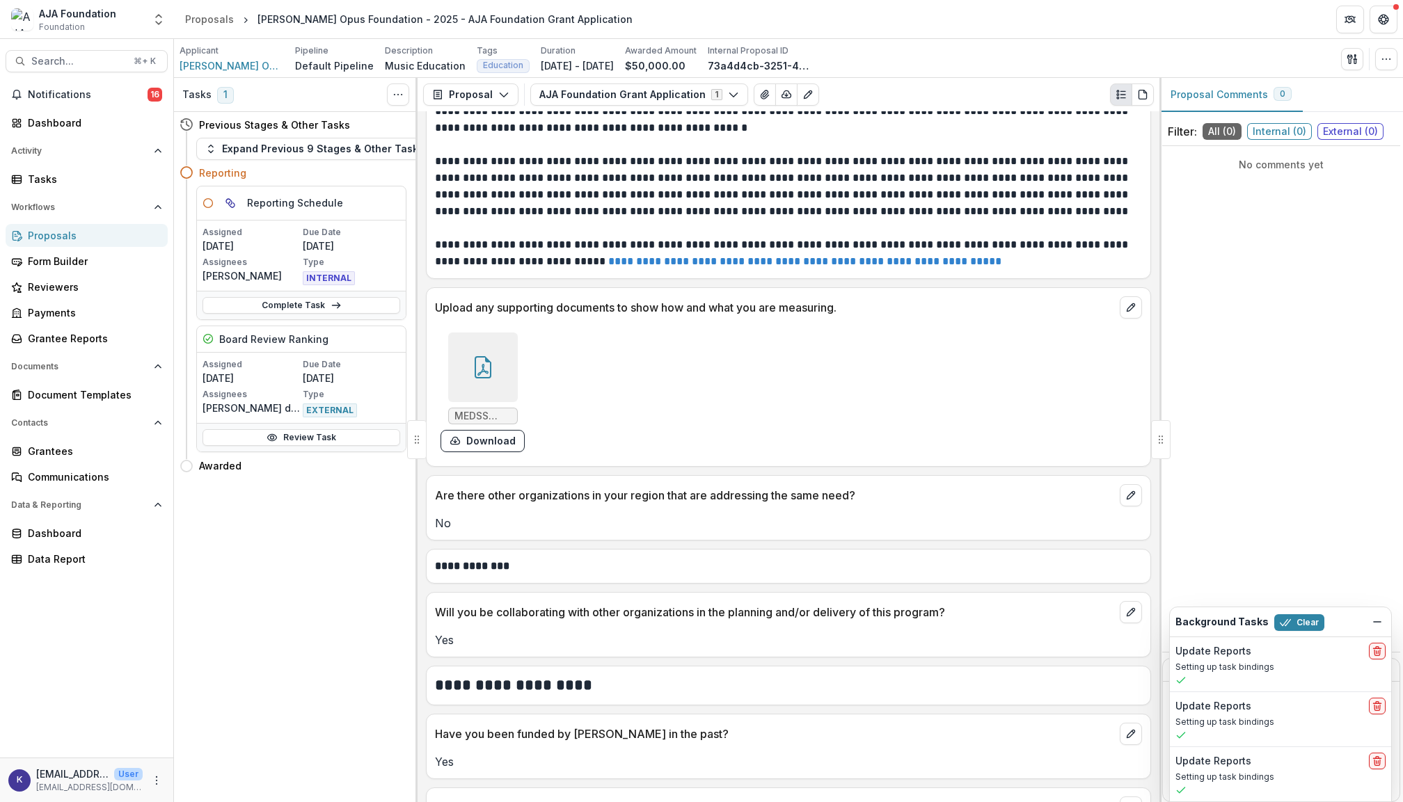
scroll to position [3730, 0]
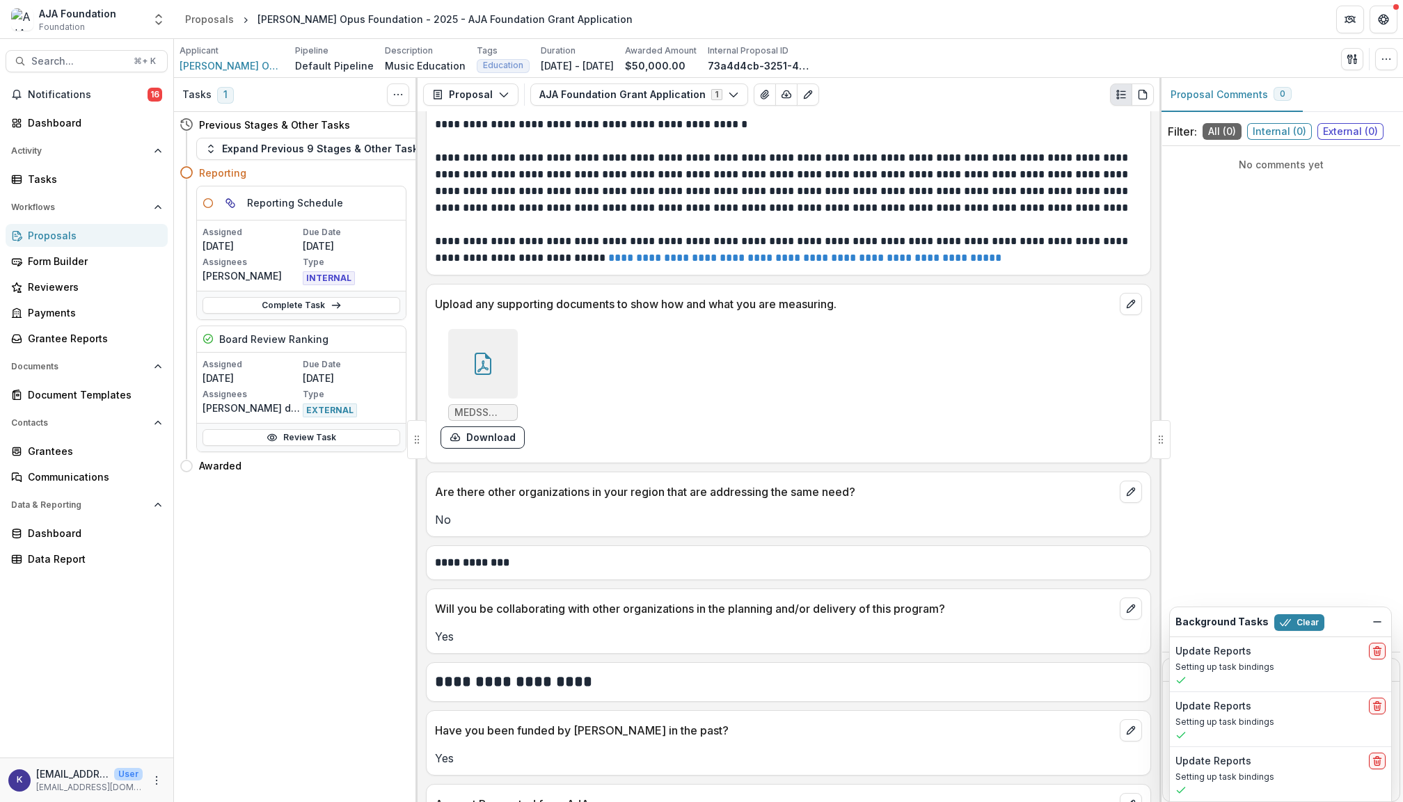
click at [491, 384] on div at bounding box center [483, 364] width 70 height 70
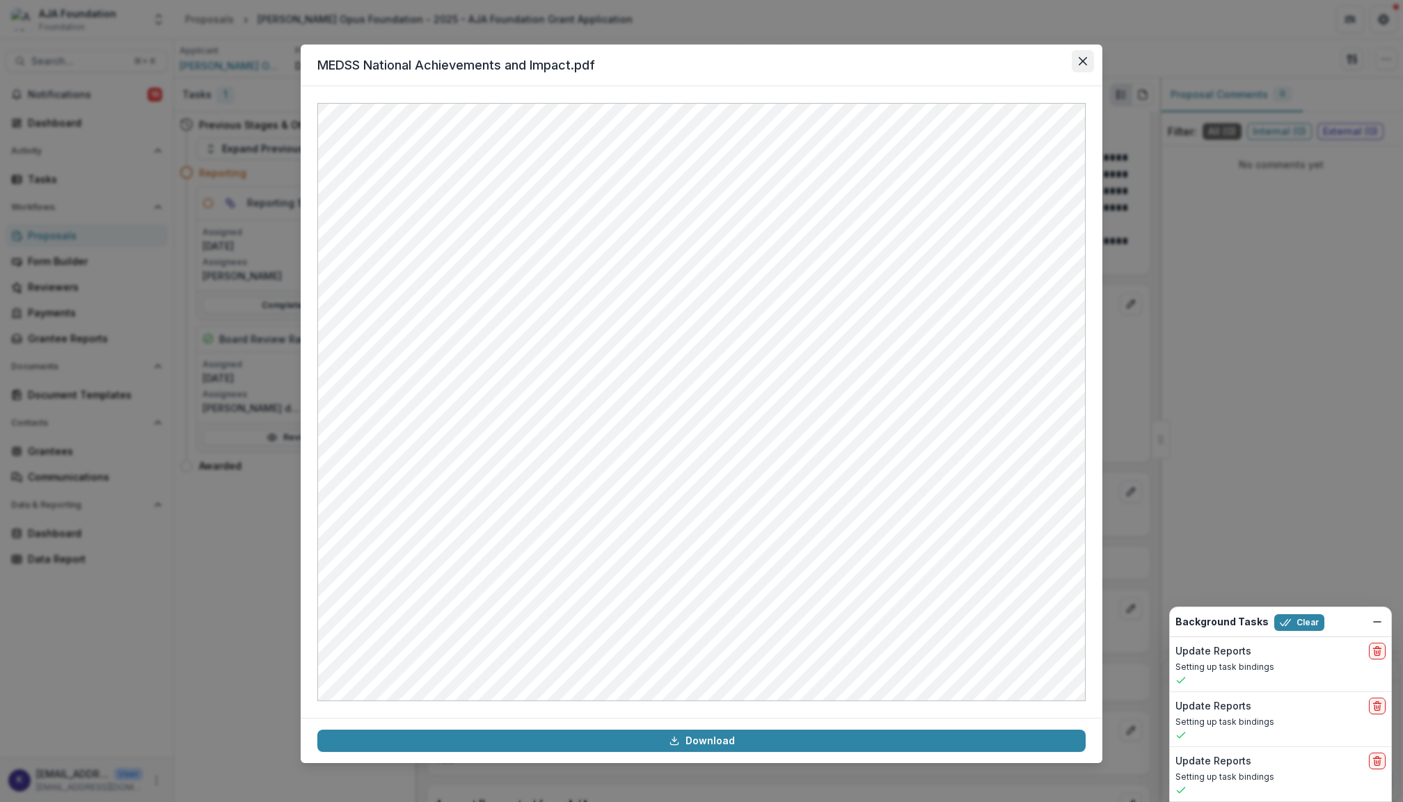
click at [1080, 63] on icon "Close" at bounding box center [1082, 61] width 8 height 8
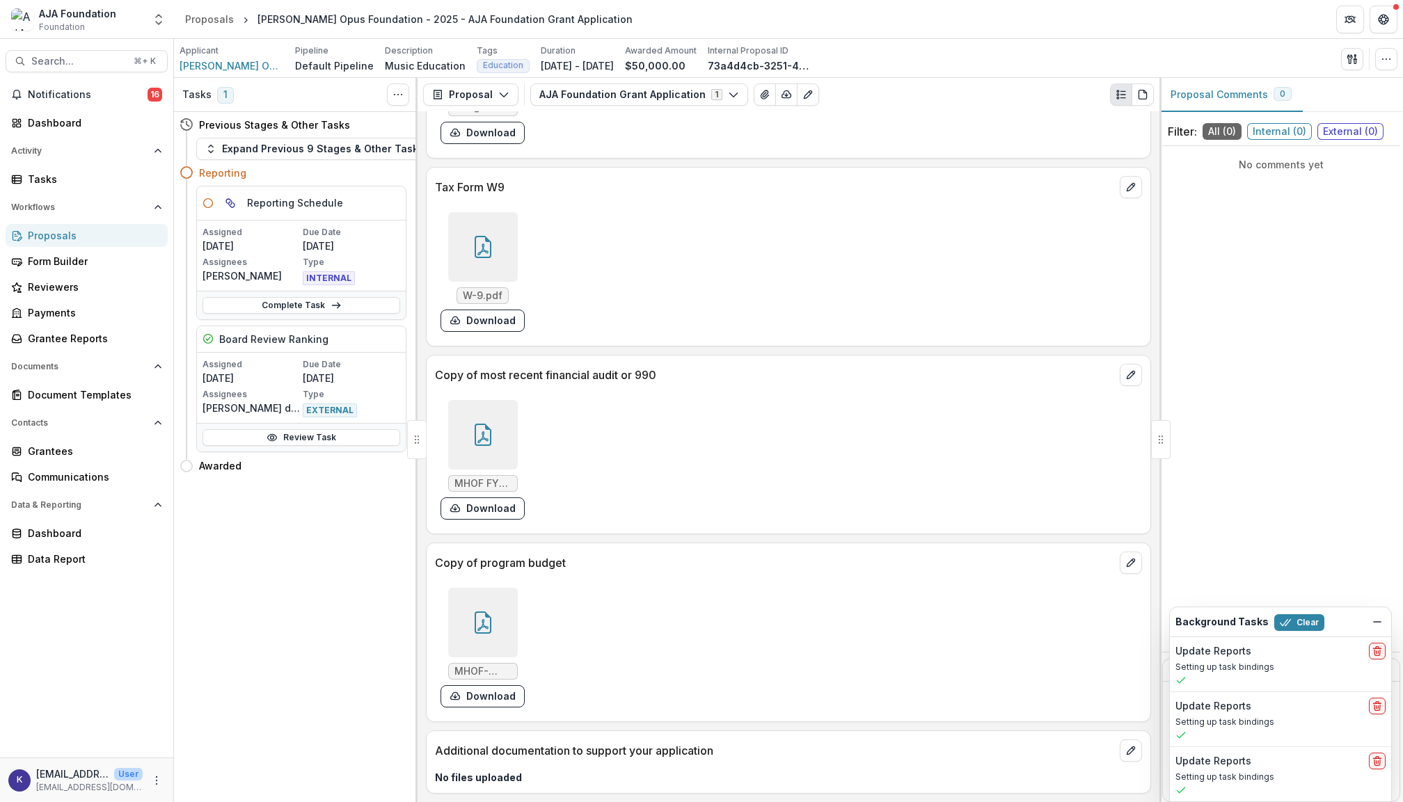
scroll to position [5138, 0]
click at [463, 594] on div at bounding box center [483, 623] width 70 height 70
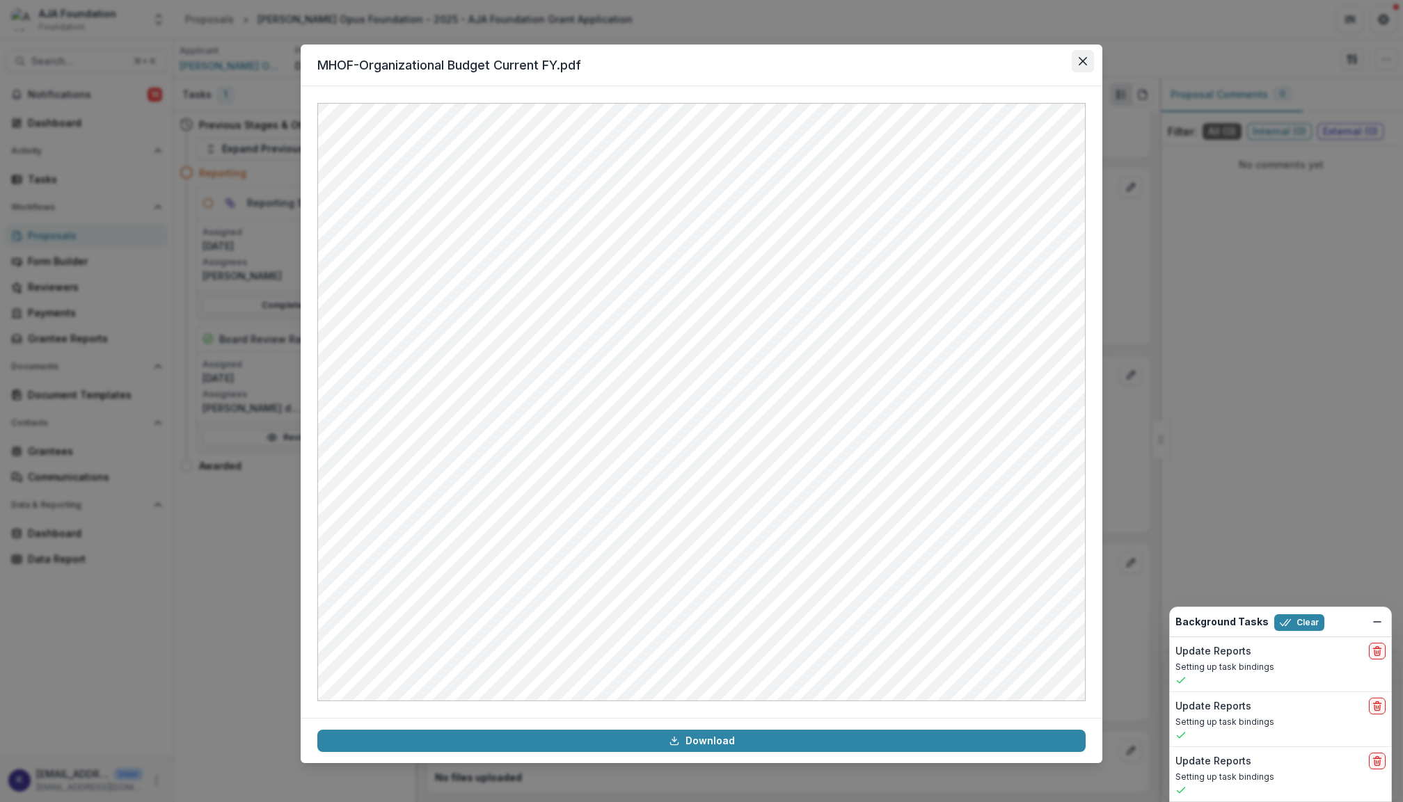
click at [1078, 57] on icon "Close" at bounding box center [1082, 61] width 8 height 8
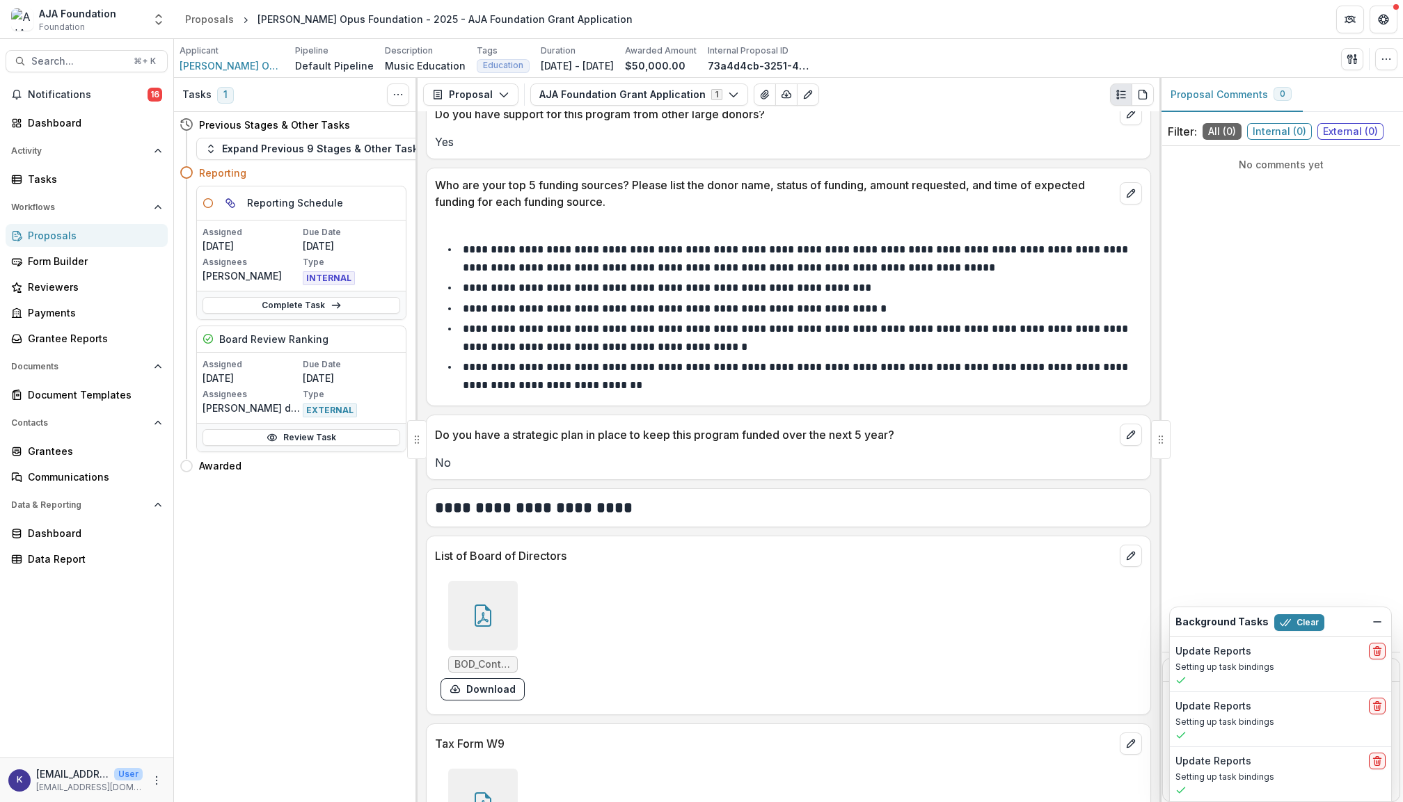
scroll to position [4545, 0]
